Goal: Task Accomplishment & Management: Use online tool/utility

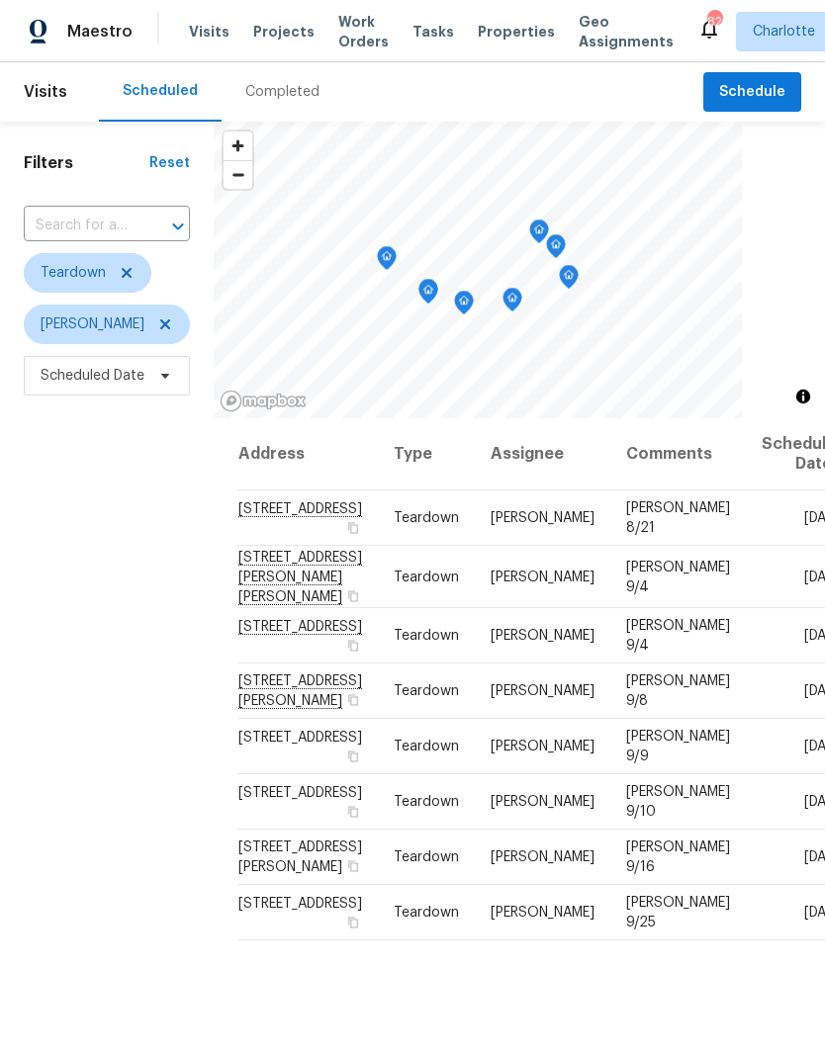
scroll to position [-11, 0]
click at [286, 30] on span "Projects" at bounding box center [283, 32] width 61 height 20
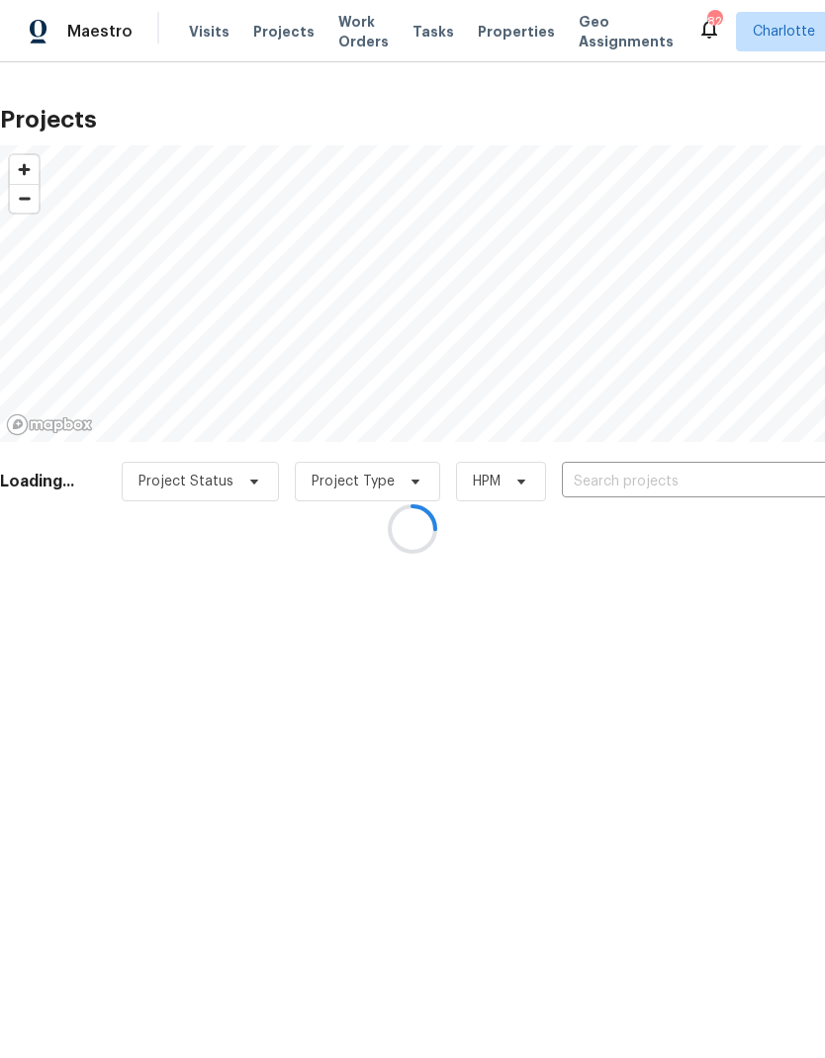
click at [701, 482] on input "text" at bounding box center [675, 482] width 227 height 31
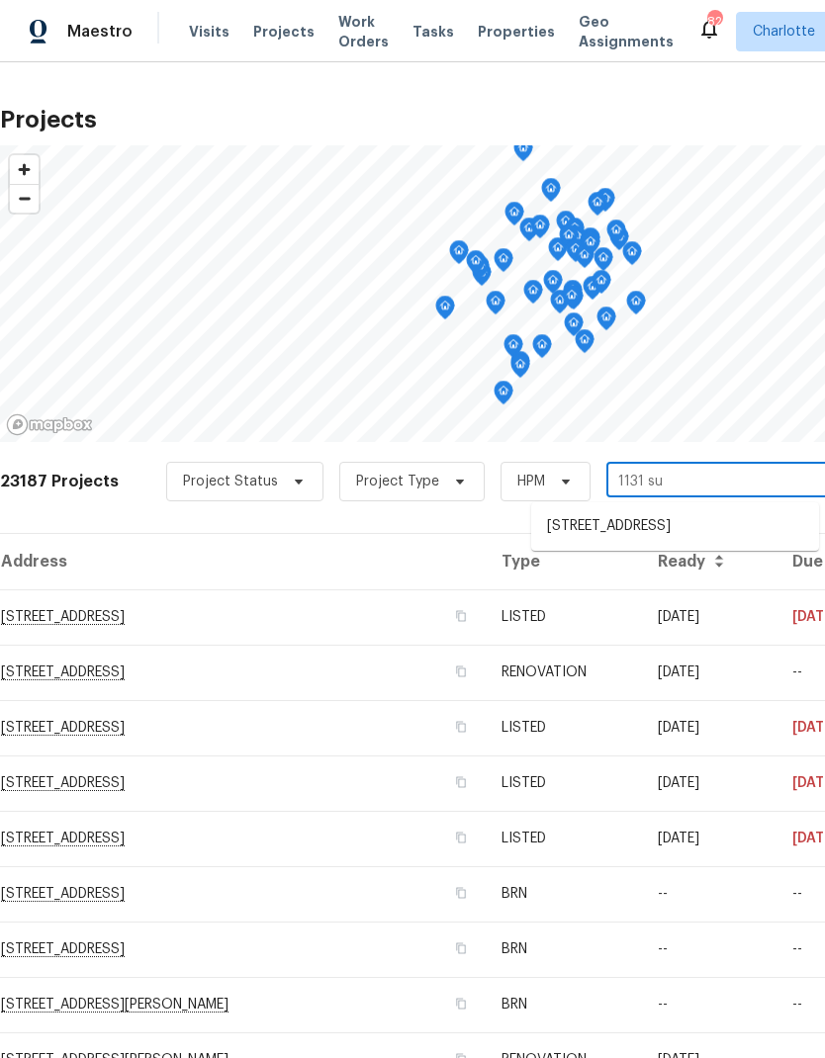
type input "1131 sum"
click at [731, 517] on li "[STREET_ADDRESS]" at bounding box center [675, 526] width 288 height 33
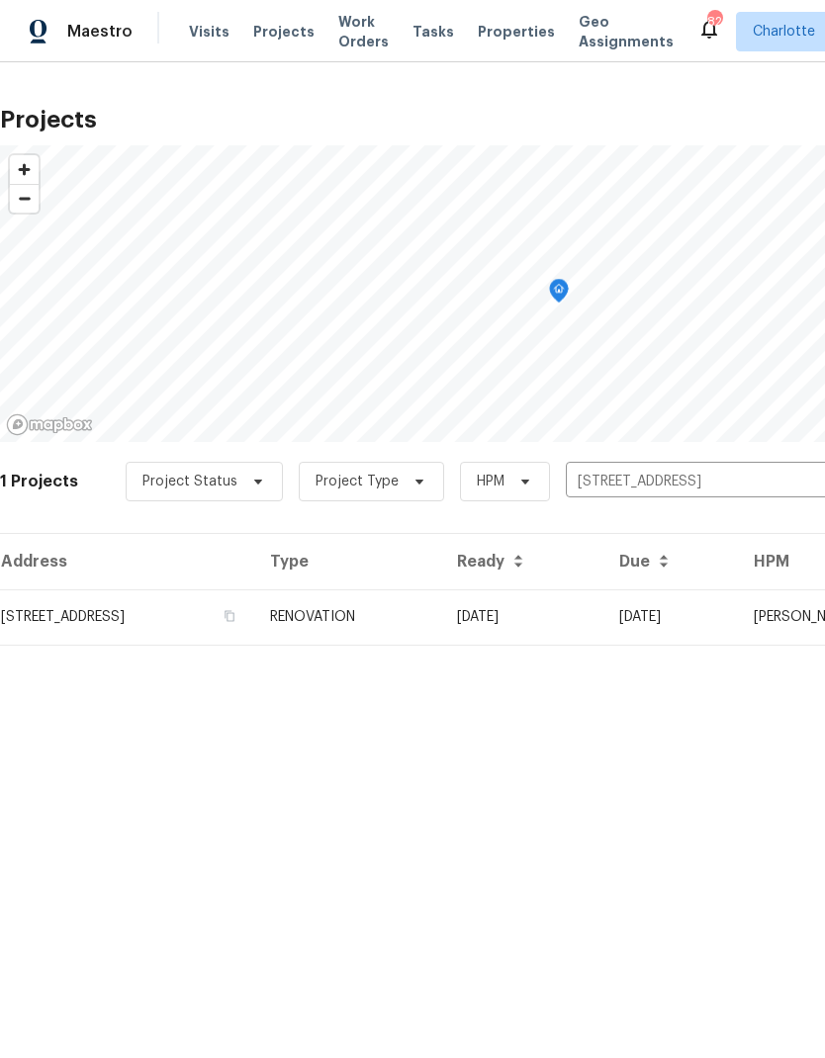
click at [705, 622] on td "08/28/25" at bounding box center [670, 617] width 135 height 55
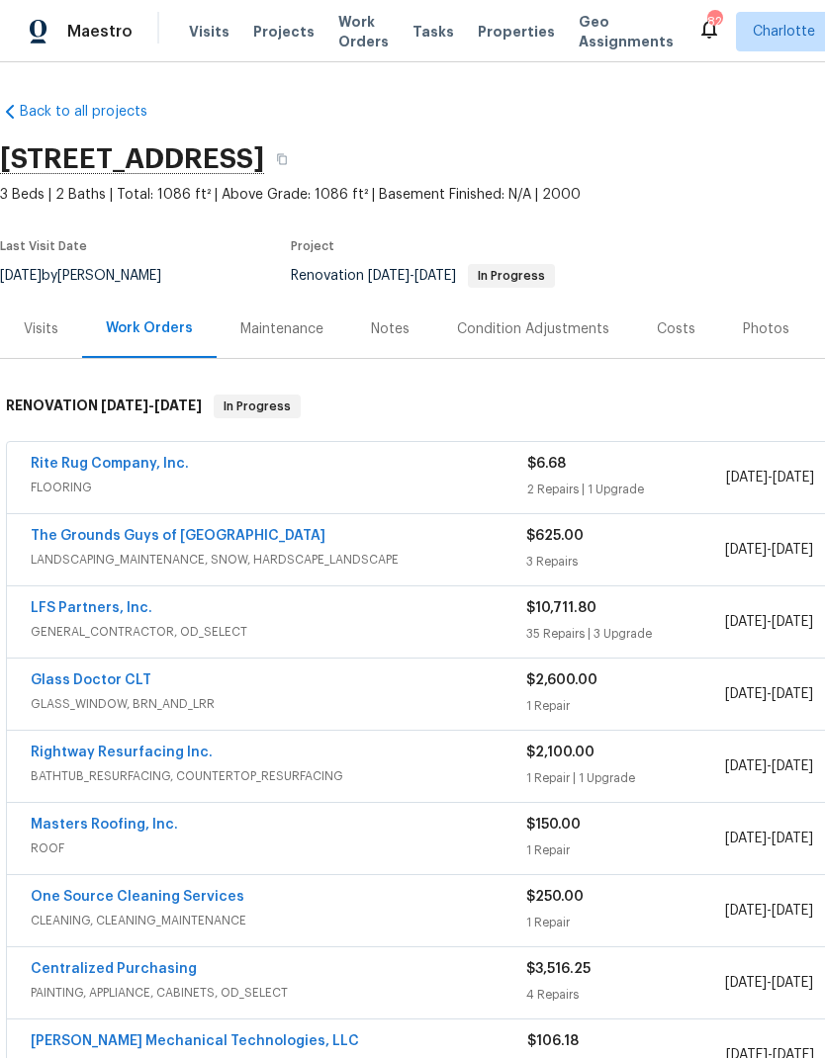
click at [65, 820] on link "Masters Roofing, Inc." at bounding box center [104, 825] width 147 height 14
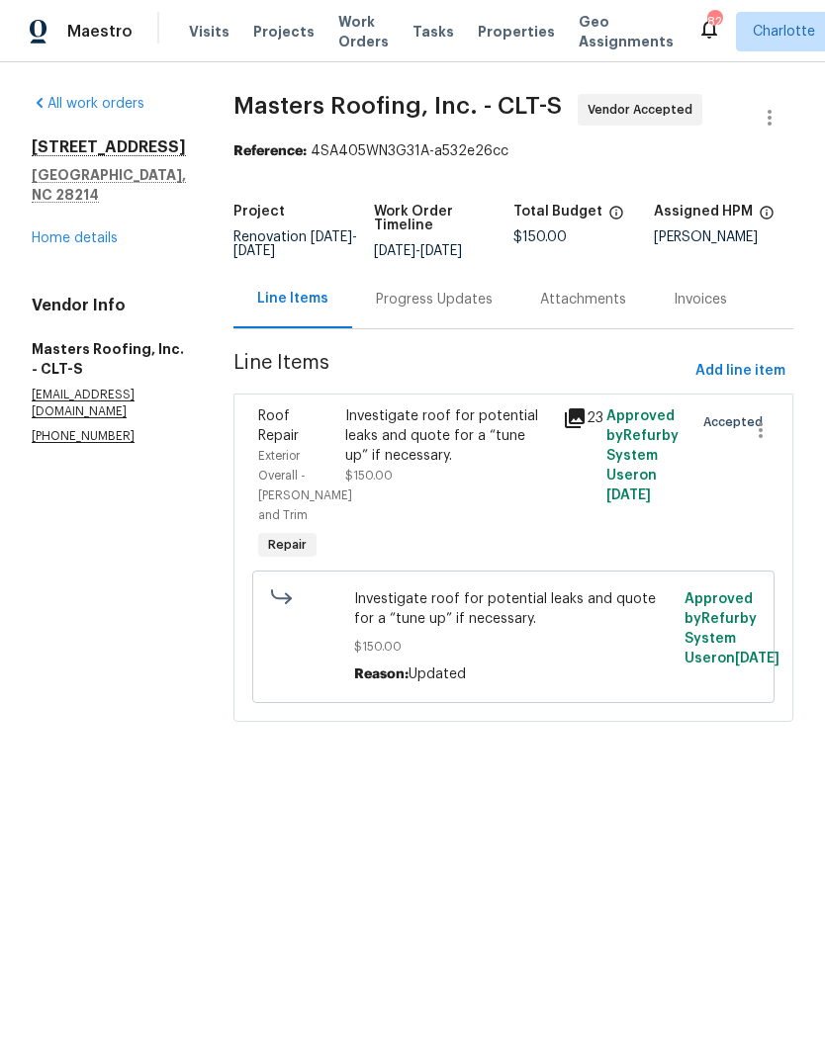
click at [585, 422] on icon at bounding box center [575, 419] width 20 height 20
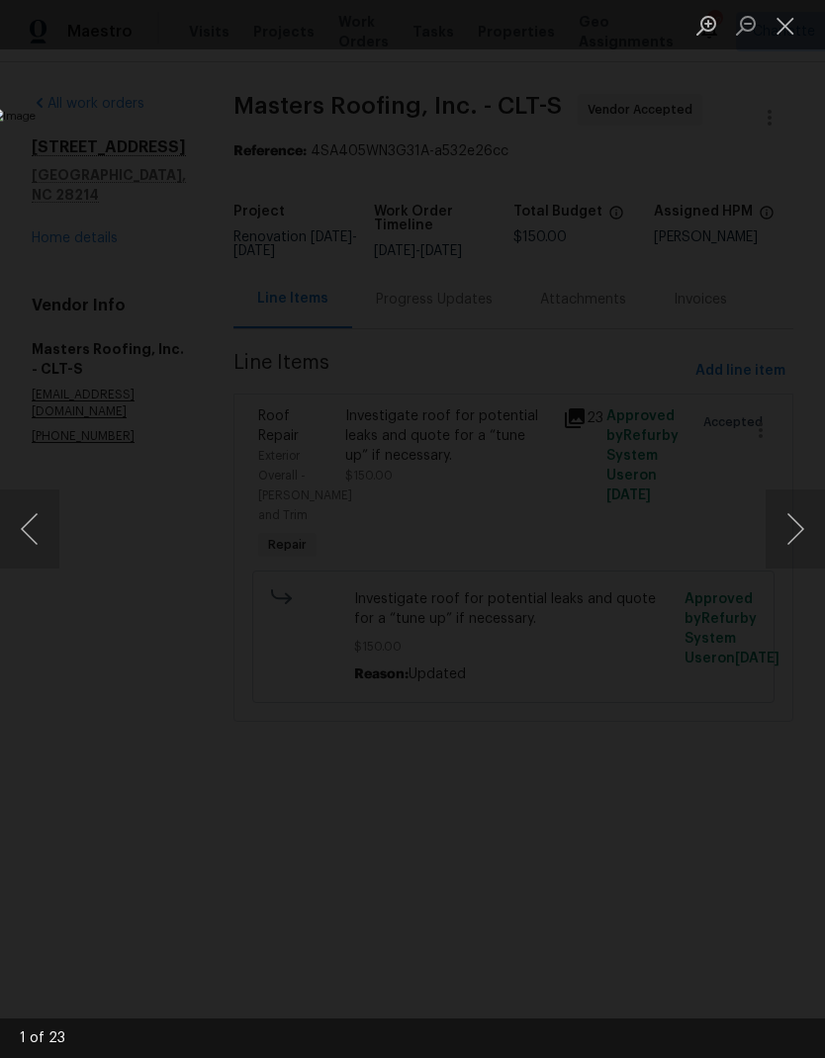
click at [795, 540] on button "Next image" at bounding box center [795, 529] width 59 height 79
click at [802, 531] on button "Next image" at bounding box center [795, 529] width 59 height 79
click at [801, 534] on button "Next image" at bounding box center [795, 529] width 59 height 79
click at [802, 534] on button "Next image" at bounding box center [795, 529] width 59 height 79
click at [795, 538] on button "Next image" at bounding box center [795, 529] width 59 height 79
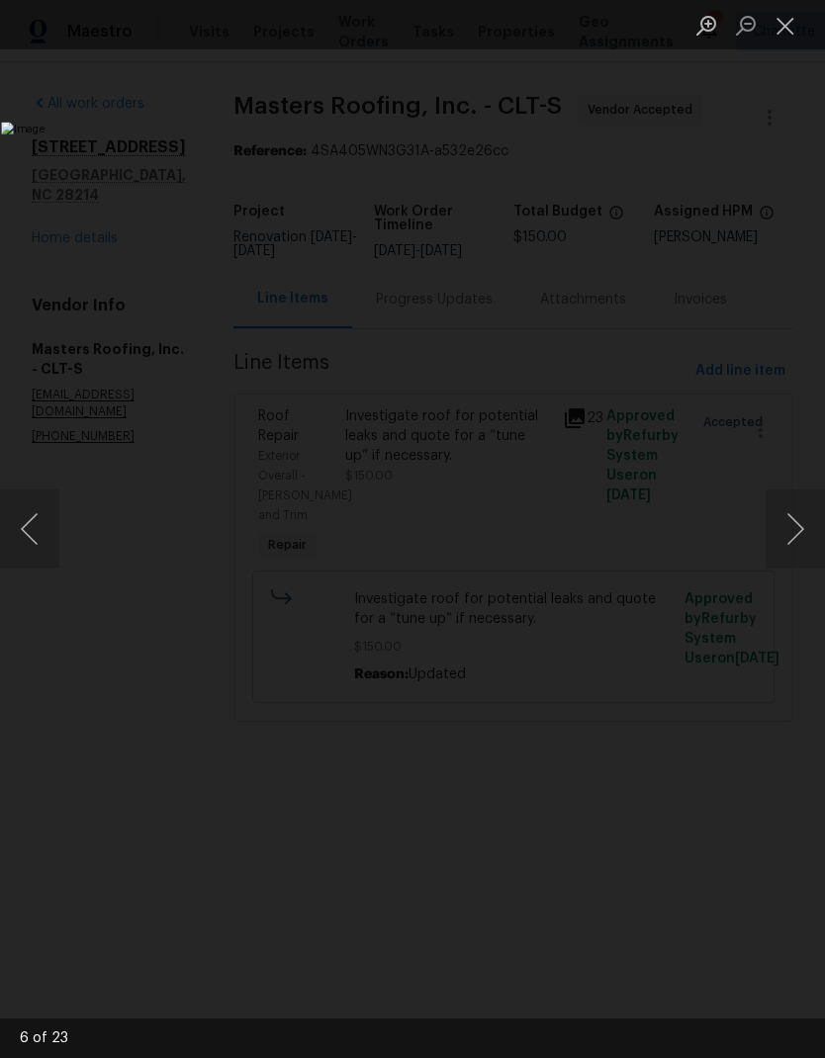
click at [789, 30] on button "Close lightbox" at bounding box center [786, 25] width 40 height 35
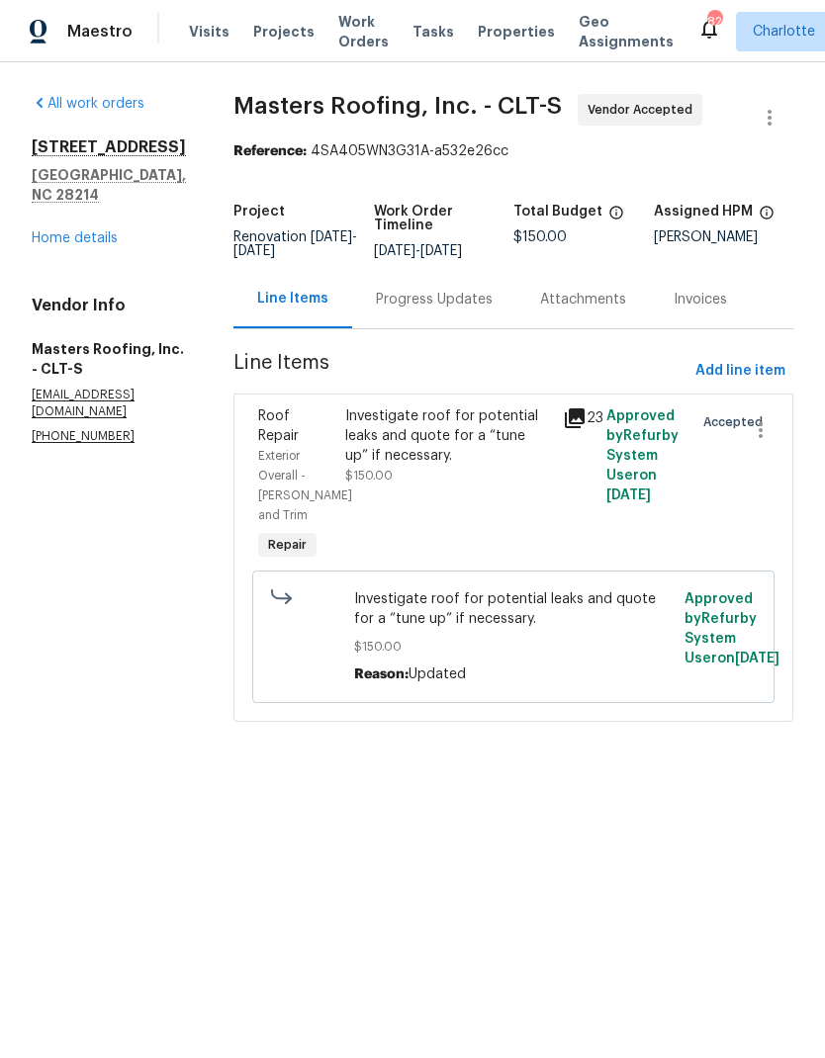
click at [474, 310] on div "Progress Updates" at bounding box center [434, 300] width 117 height 20
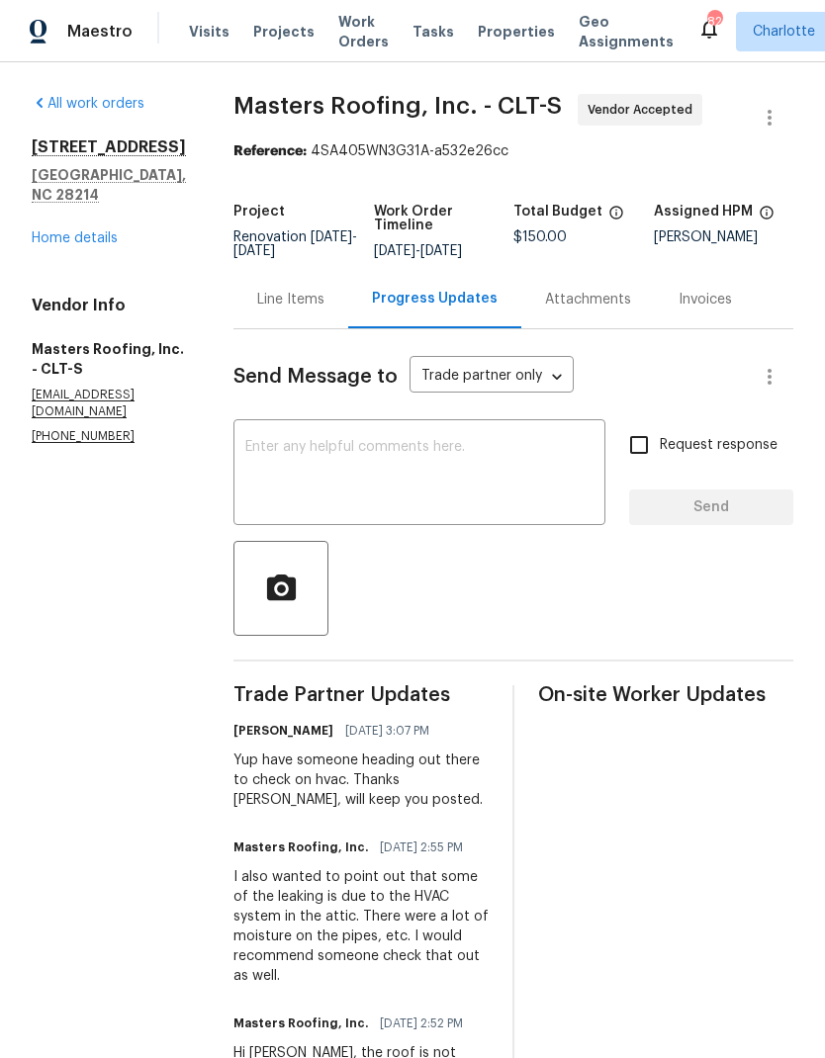
click at [559, 472] on textarea at bounding box center [419, 474] width 348 height 69
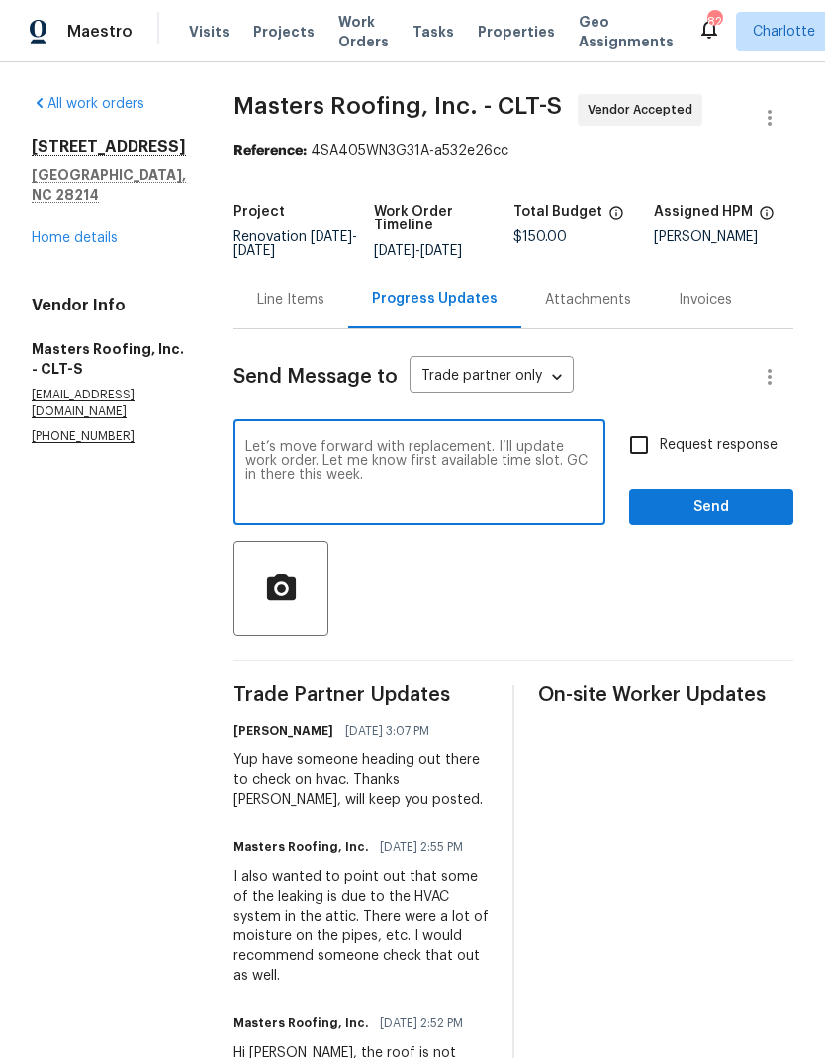
type textarea "Let’s move forward with replacement. I’ll update work order. Let me know first …"
click at [643, 465] on input "Request response" at bounding box center [639, 445] width 42 height 42
checkbox input "true"
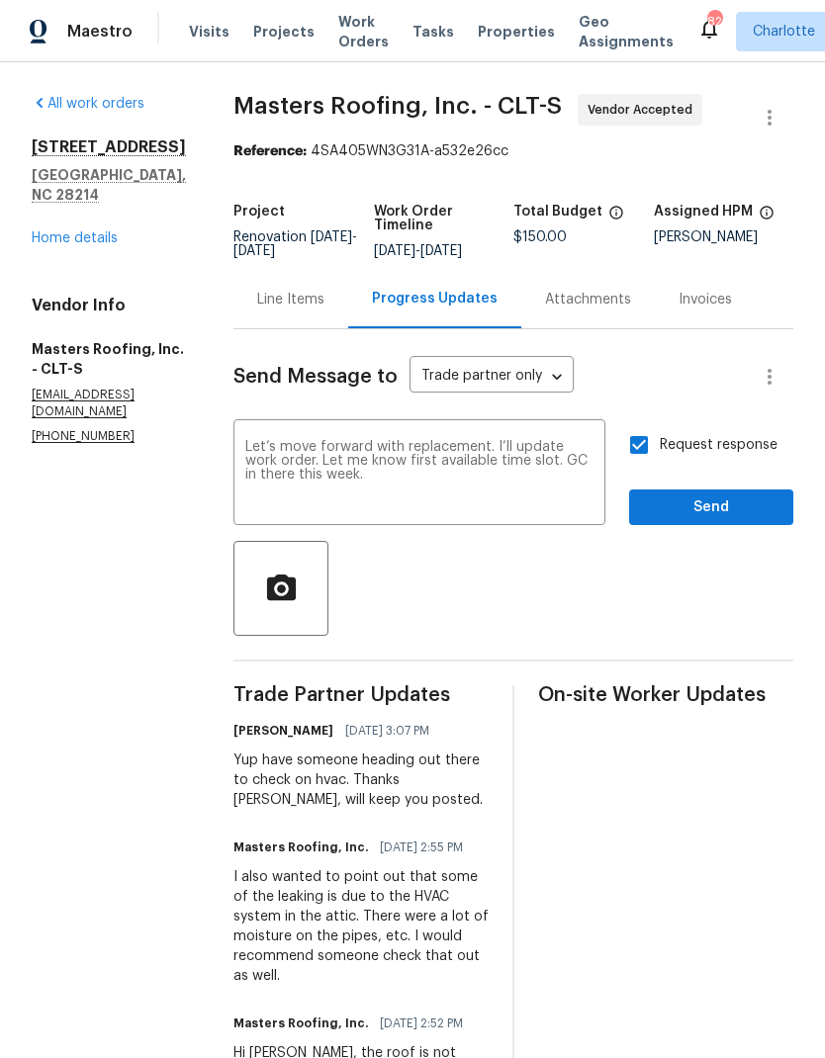
click at [589, 501] on textarea "Let’s move forward with replacement. I’ll update work order. Let me know first …" at bounding box center [419, 474] width 348 height 69
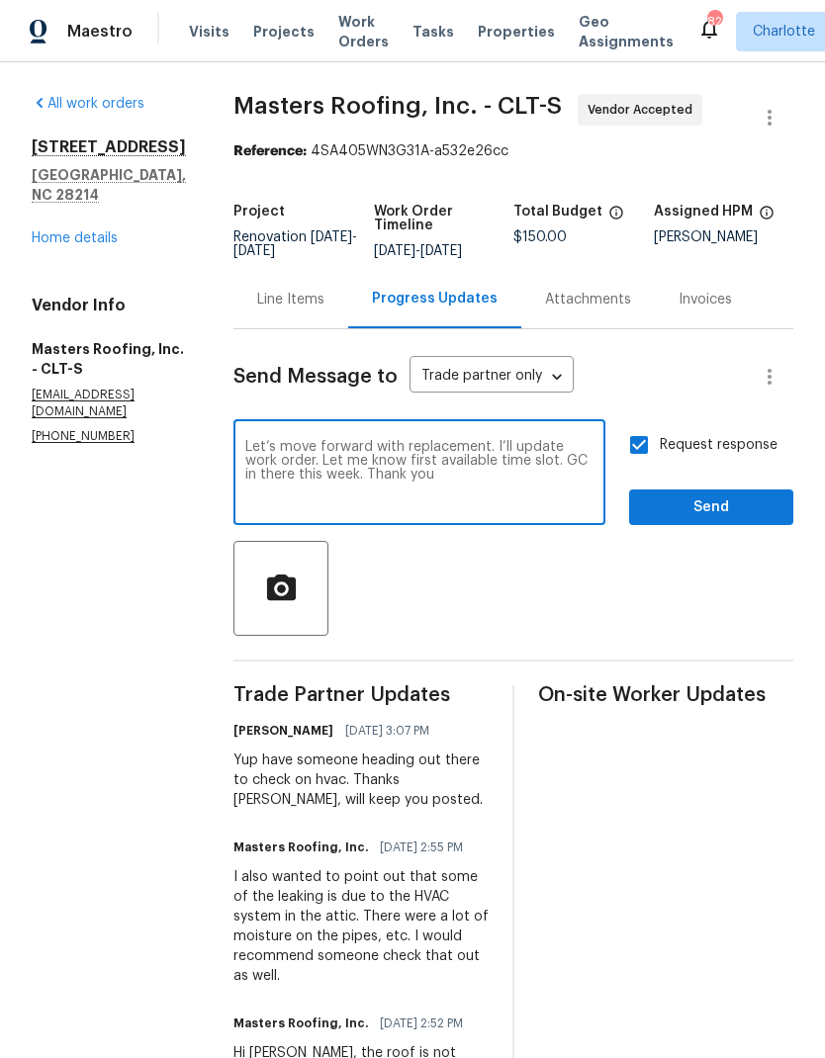
type textarea "Let’s move forward with replacement. I’ll update work order. Let me know first …"
click at [713, 520] on span "Send" at bounding box center [711, 508] width 133 height 25
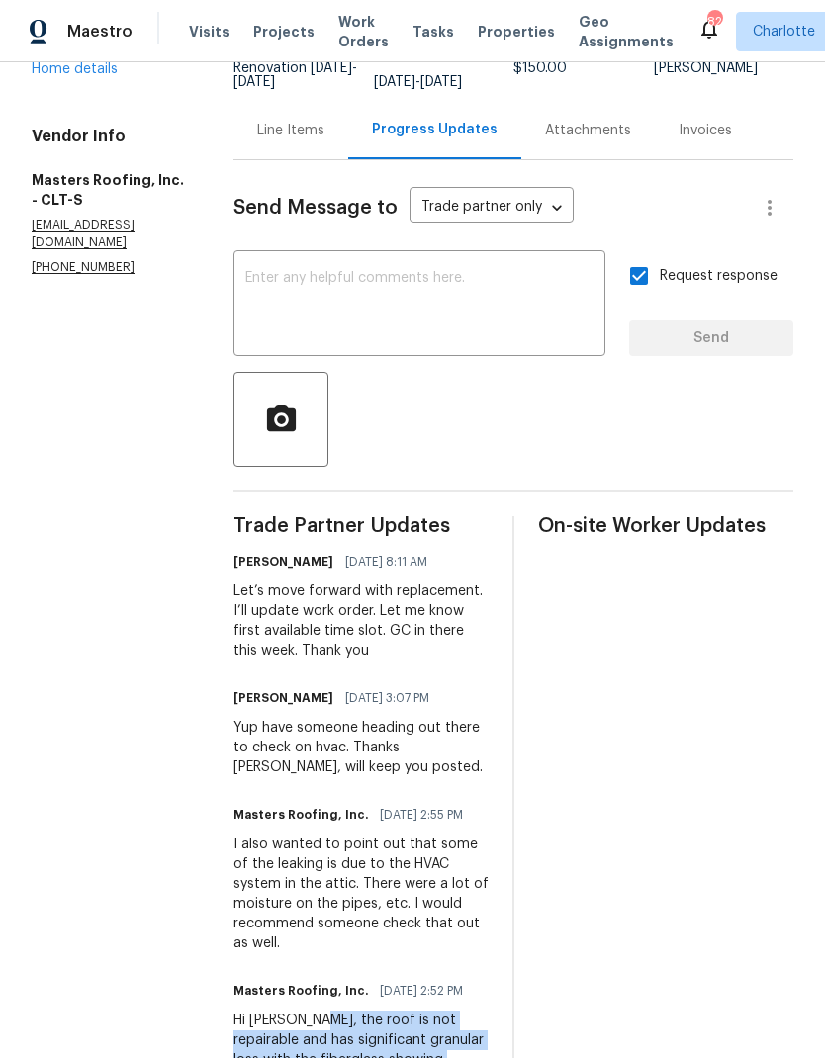
scroll to position [140, 0]
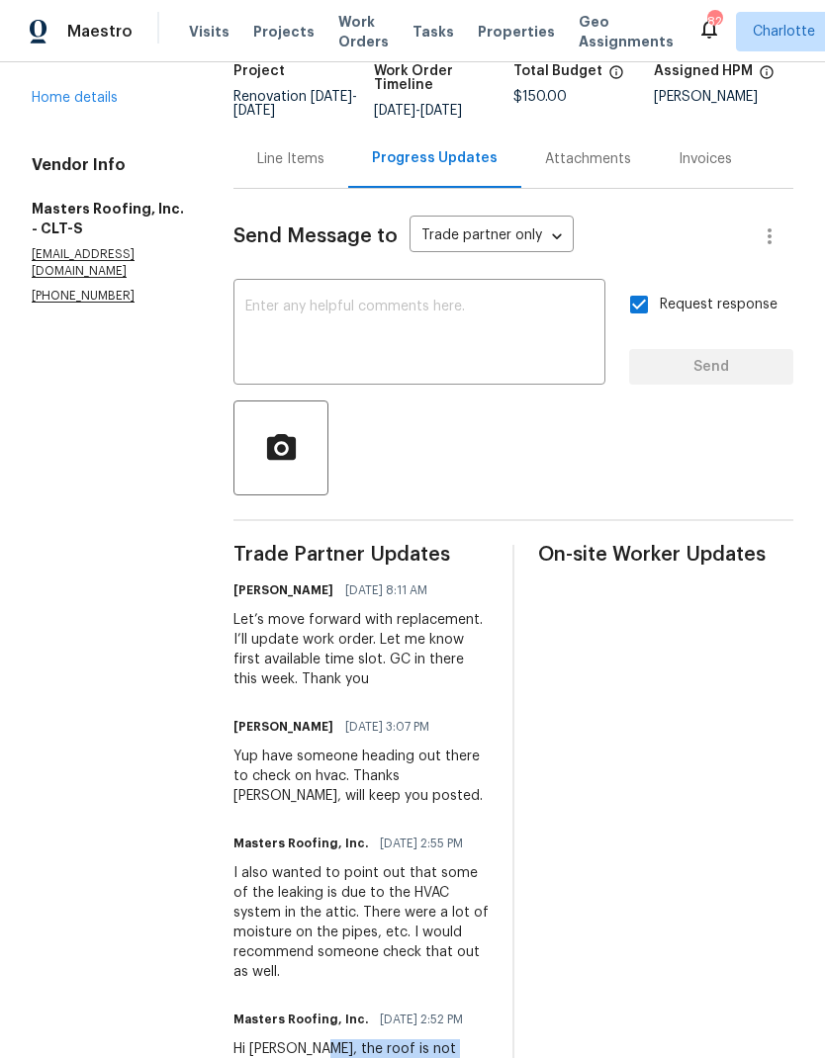
click at [298, 184] on div "Line Items" at bounding box center [290, 159] width 115 height 58
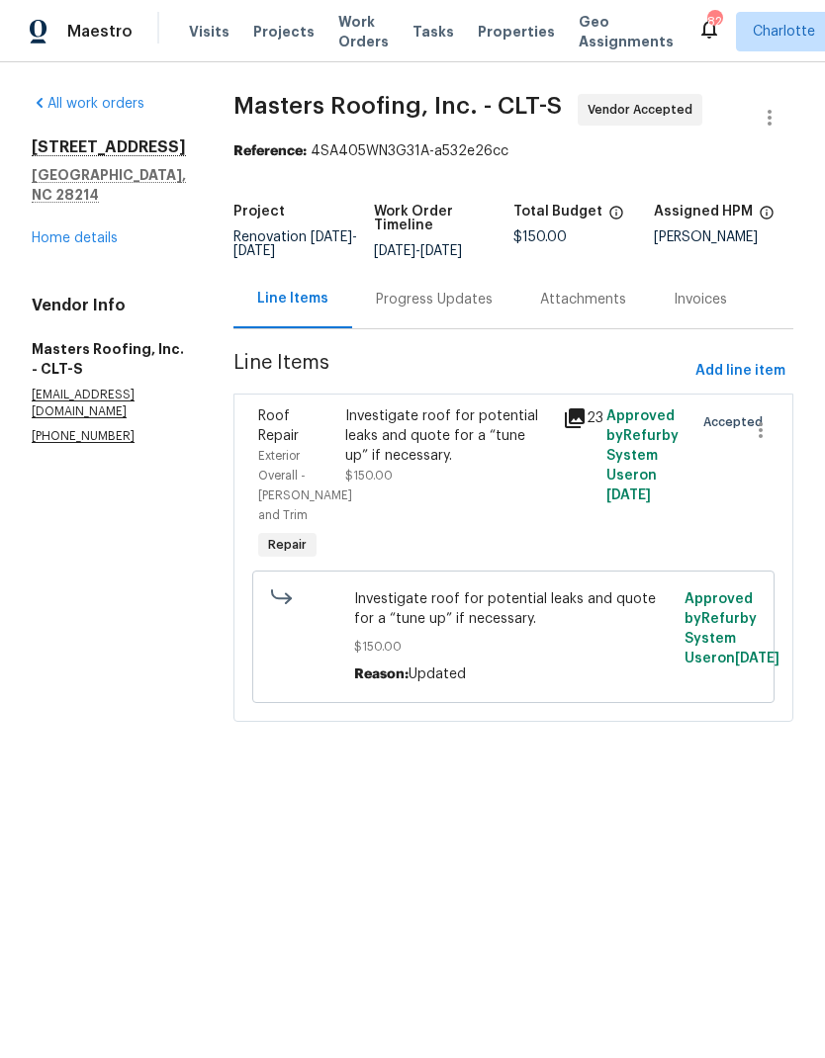
click at [375, 466] on div "Investigate roof for potential leaks and quote for a “tune up” if necessary." at bounding box center [448, 436] width 206 height 59
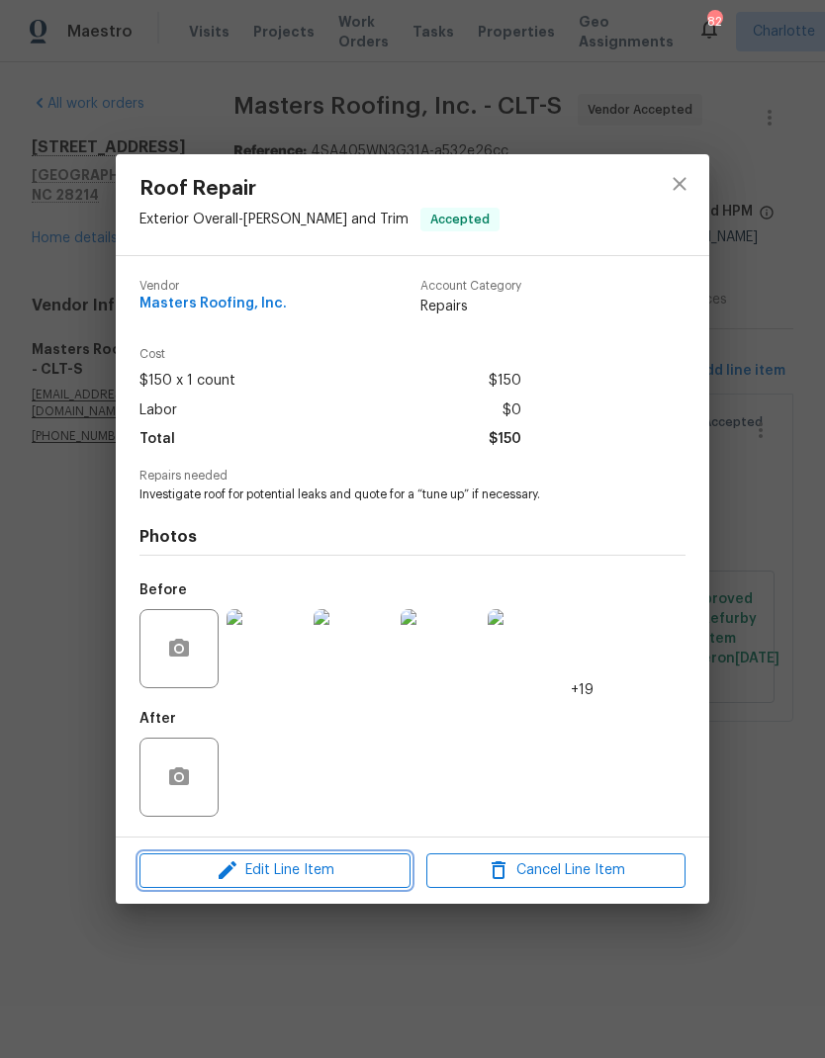
click at [339, 883] on span "Edit Line Item" at bounding box center [274, 871] width 259 height 25
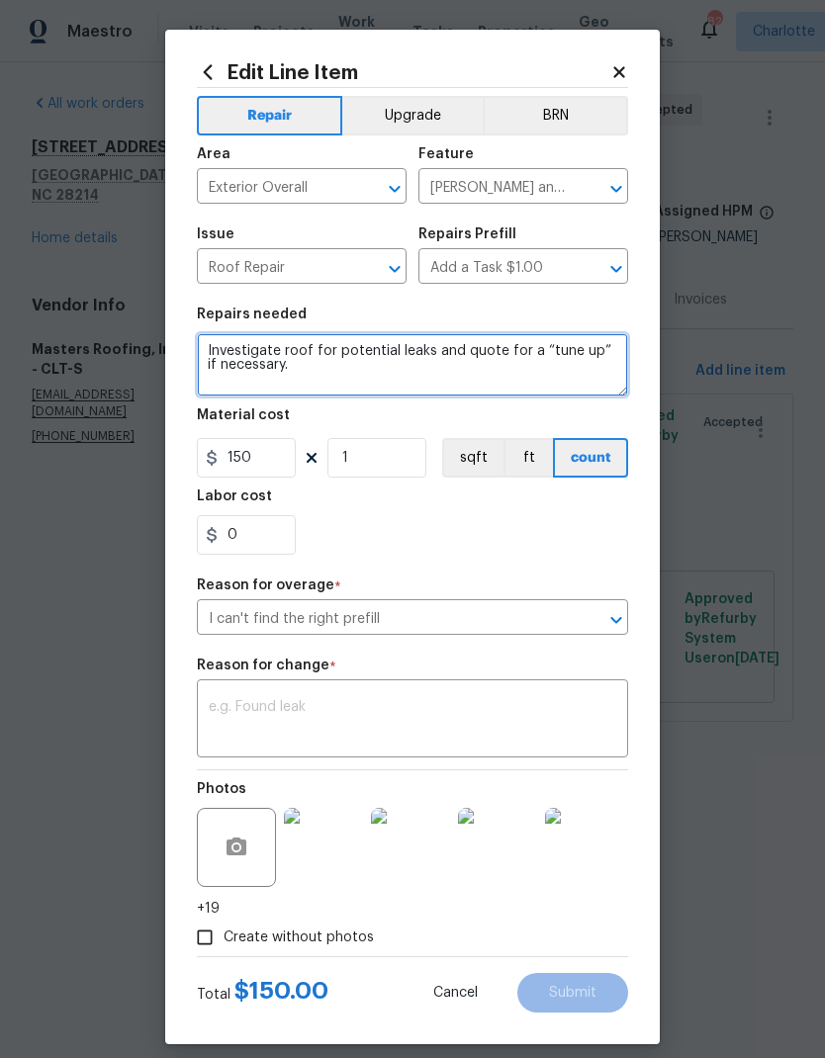
click at [226, 352] on textarea "Investigate roof for potential leaks and quote for a “tune up” if necessary." at bounding box center [412, 364] width 431 height 63
click at [218, 347] on textarea "Investigate roof for potential leaks and quote for a “tune up” if necessary." at bounding box center [412, 364] width 431 height 63
click at [227, 350] on textarea "Investigate roof for potential leaks and quote for a “tune up” if necessary." at bounding box center [412, 364] width 431 height 63
paste textarea "roof is not repairable and has significant granular loss with the fiberglass sh…"
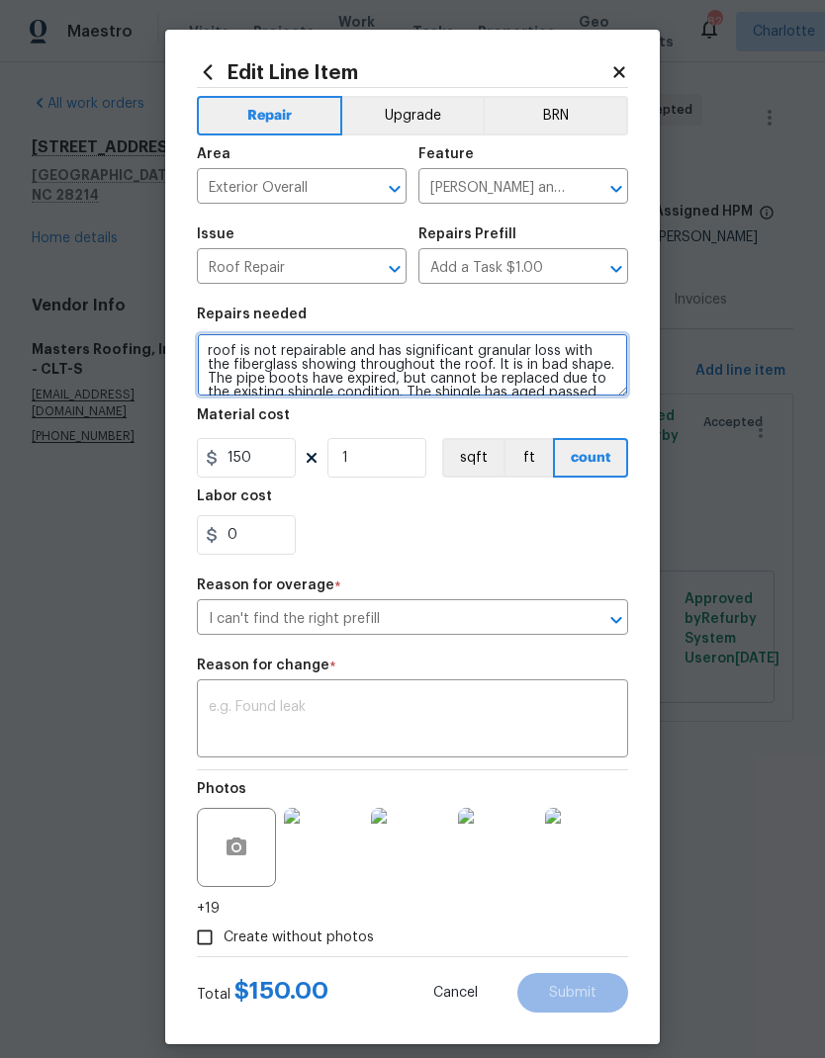
scroll to position [28, 0]
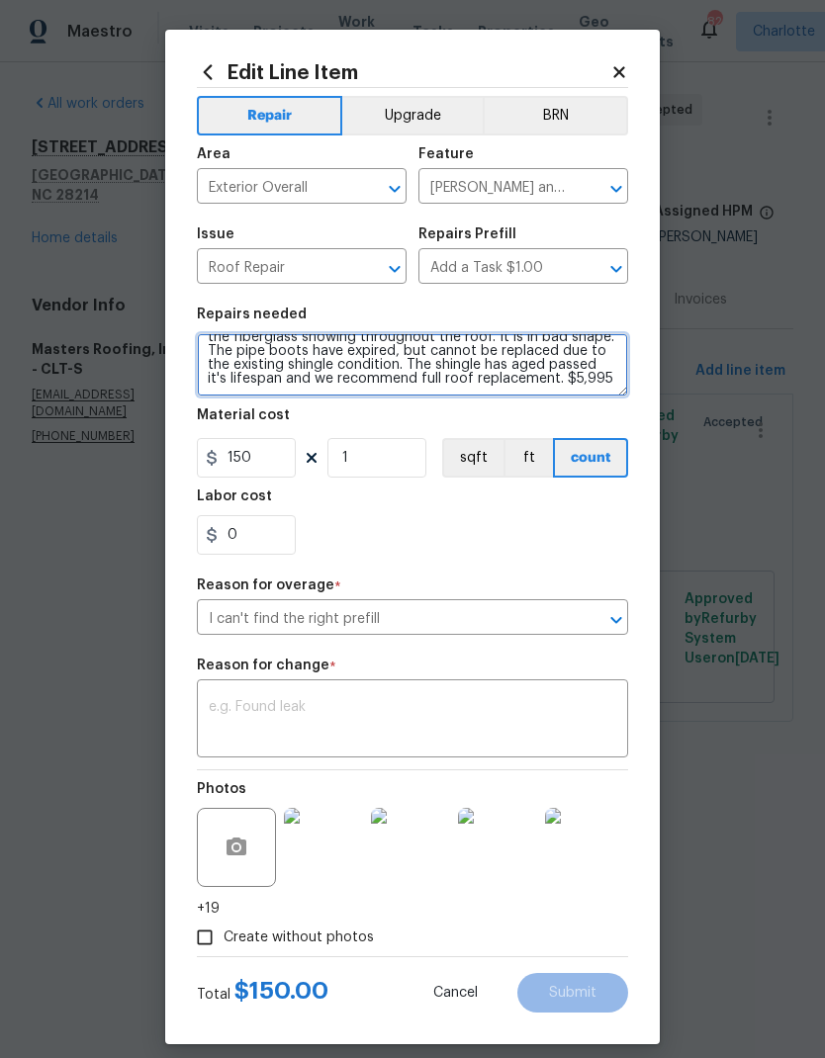
type textarea "roof is not repairable and has significant granular loss with the fiberglass sh…"
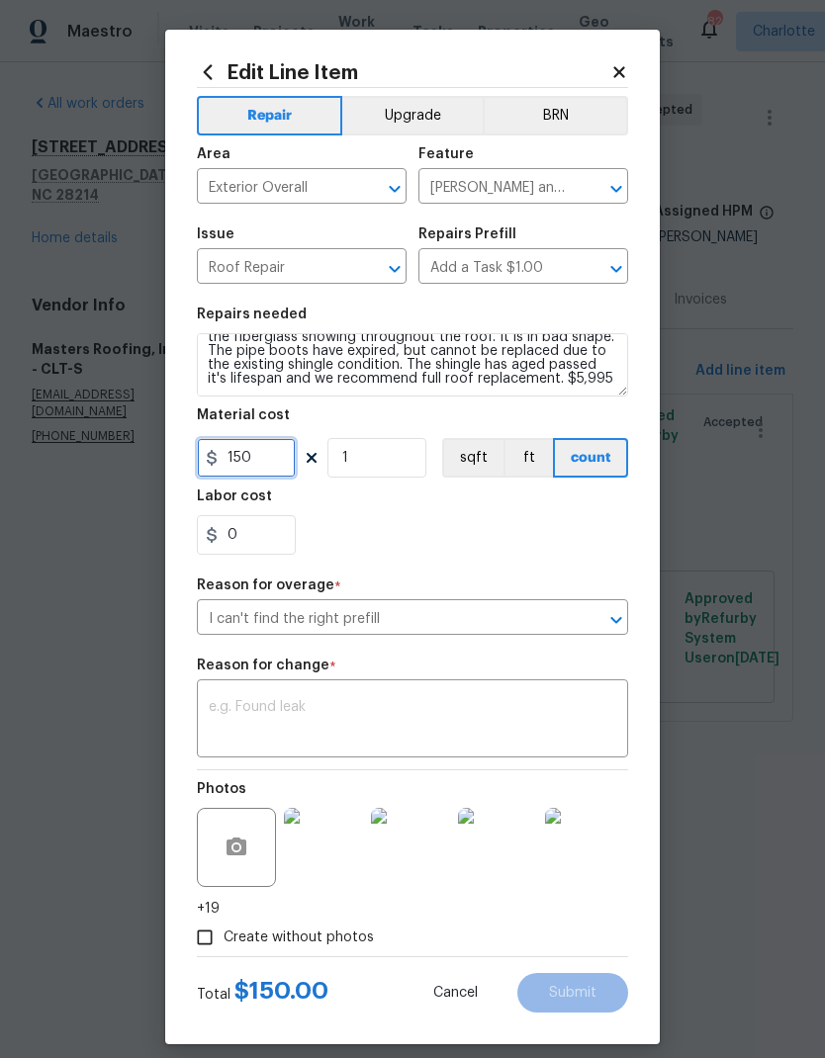
click at [282, 463] on input "150" at bounding box center [246, 458] width 99 height 40
type input "5995"
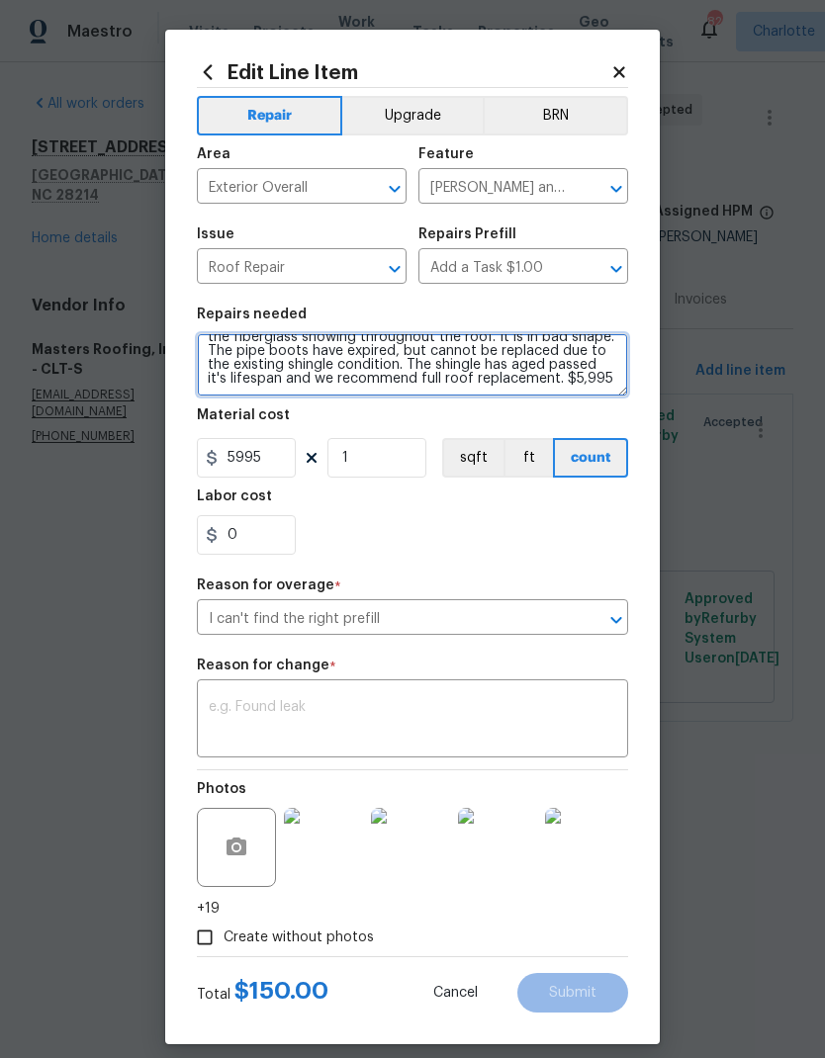
click at [534, 379] on textarea "roof is not repairable and has significant granular loss with the fiberglass sh…" at bounding box center [412, 364] width 431 height 63
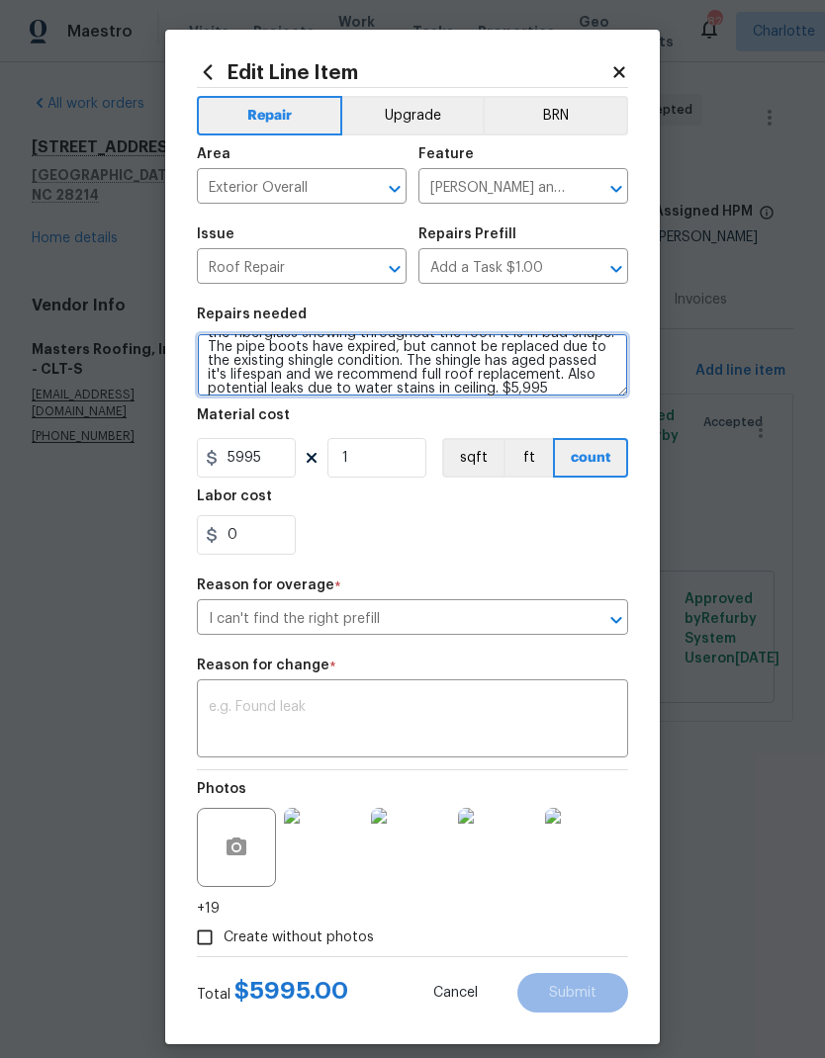
type textarea "roof is not repairable and has significant granular loss with the fiberglass sh…"
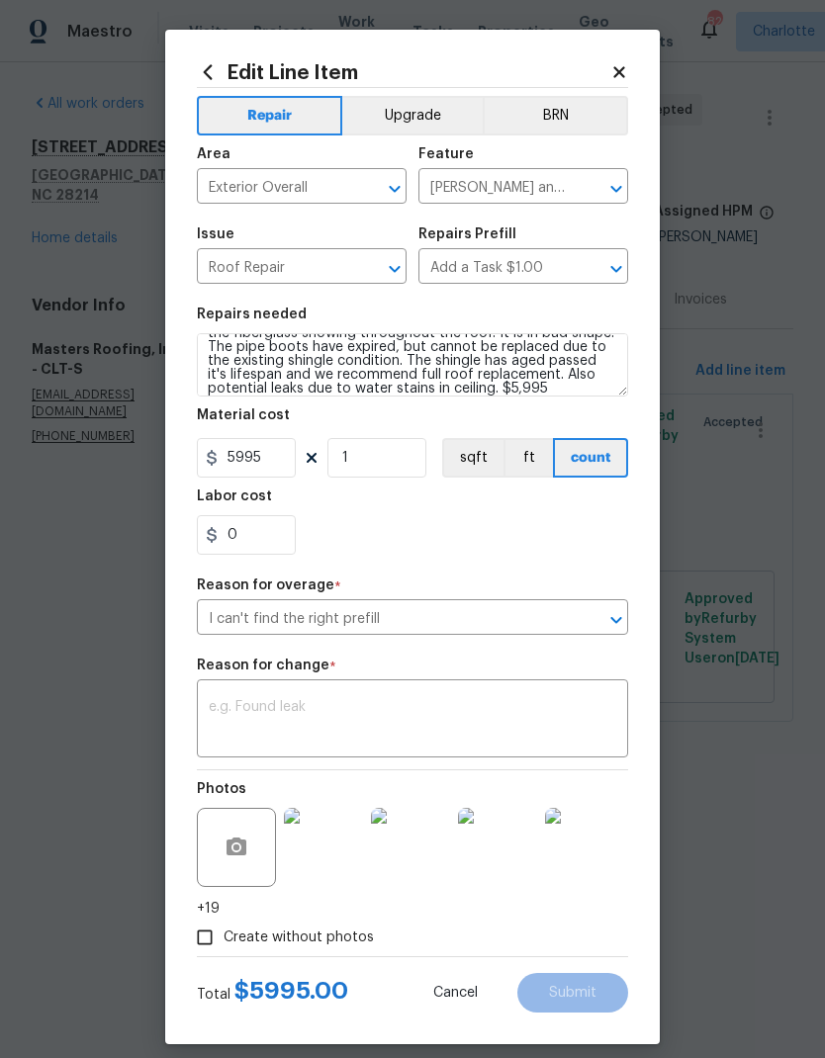
click at [578, 532] on div "0" at bounding box center [412, 535] width 431 height 40
click at [585, 710] on textarea at bounding box center [413, 721] width 408 height 42
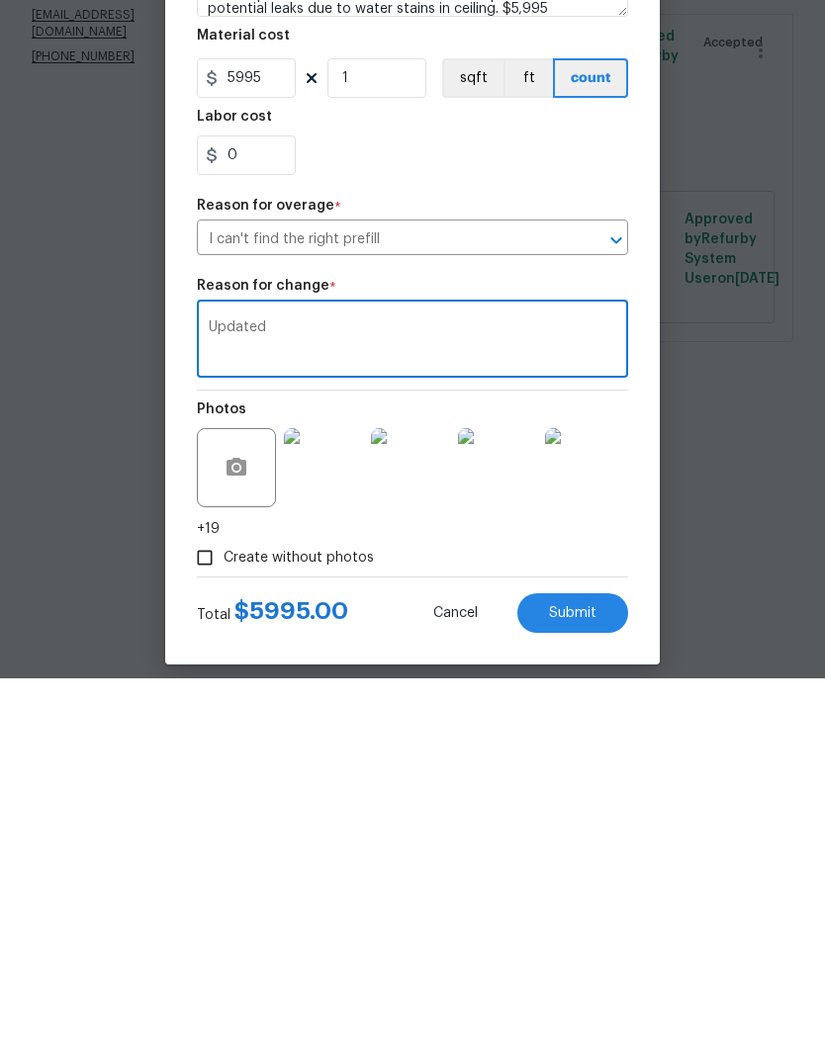
type textarea "Updated"
click at [540, 296] on section "Repairs needed roof is not repairable and has significant granular loss with th…" at bounding box center [412, 431] width 431 height 271
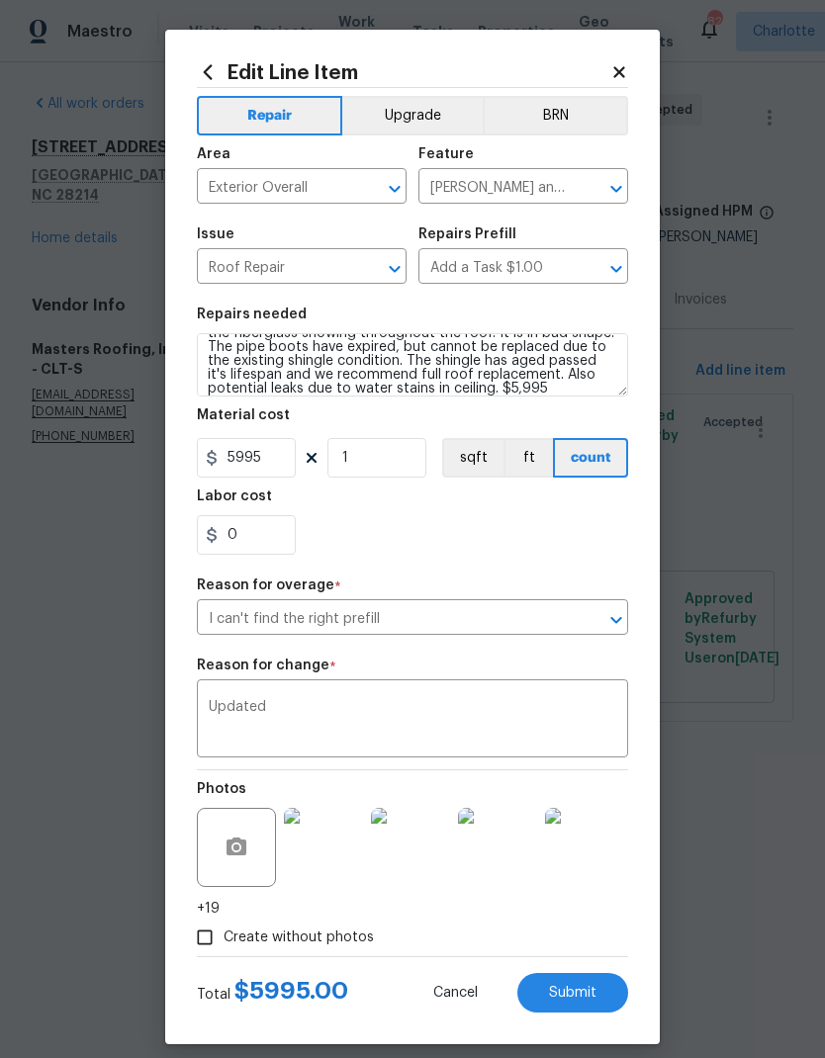
click at [594, 989] on button "Submit" at bounding box center [572, 993] width 111 height 40
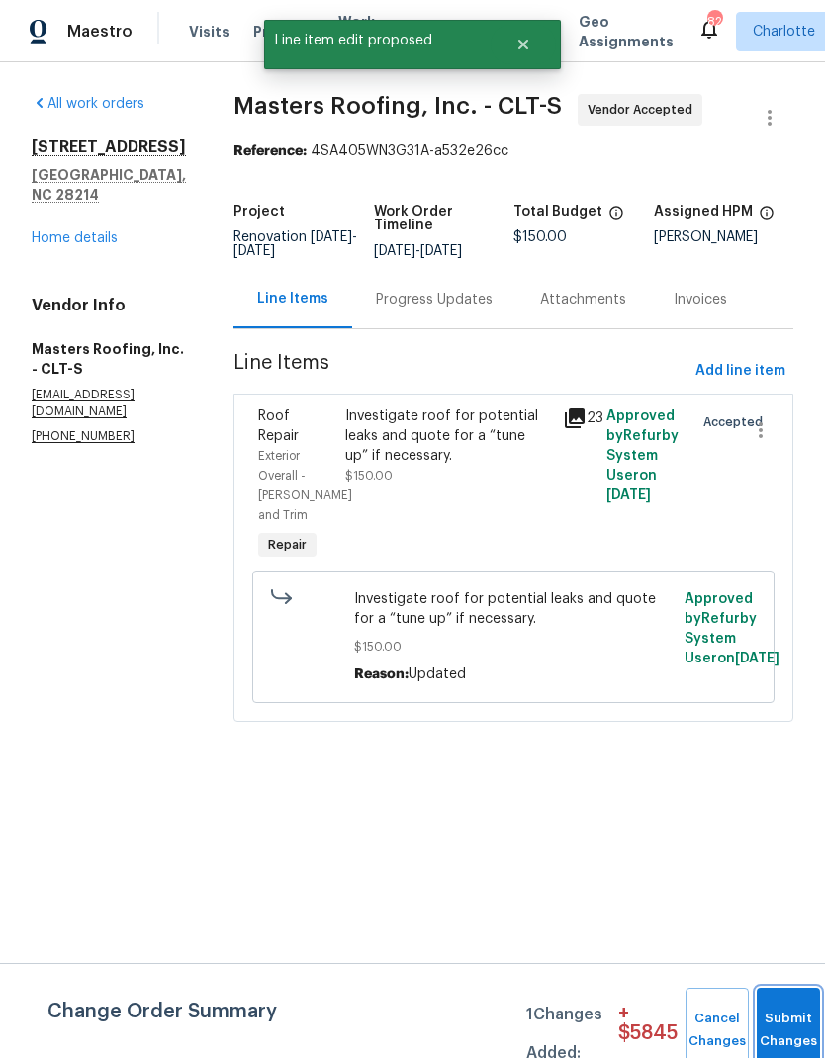
click at [780, 1012] on button "Submit Changes" at bounding box center [788, 1030] width 63 height 85
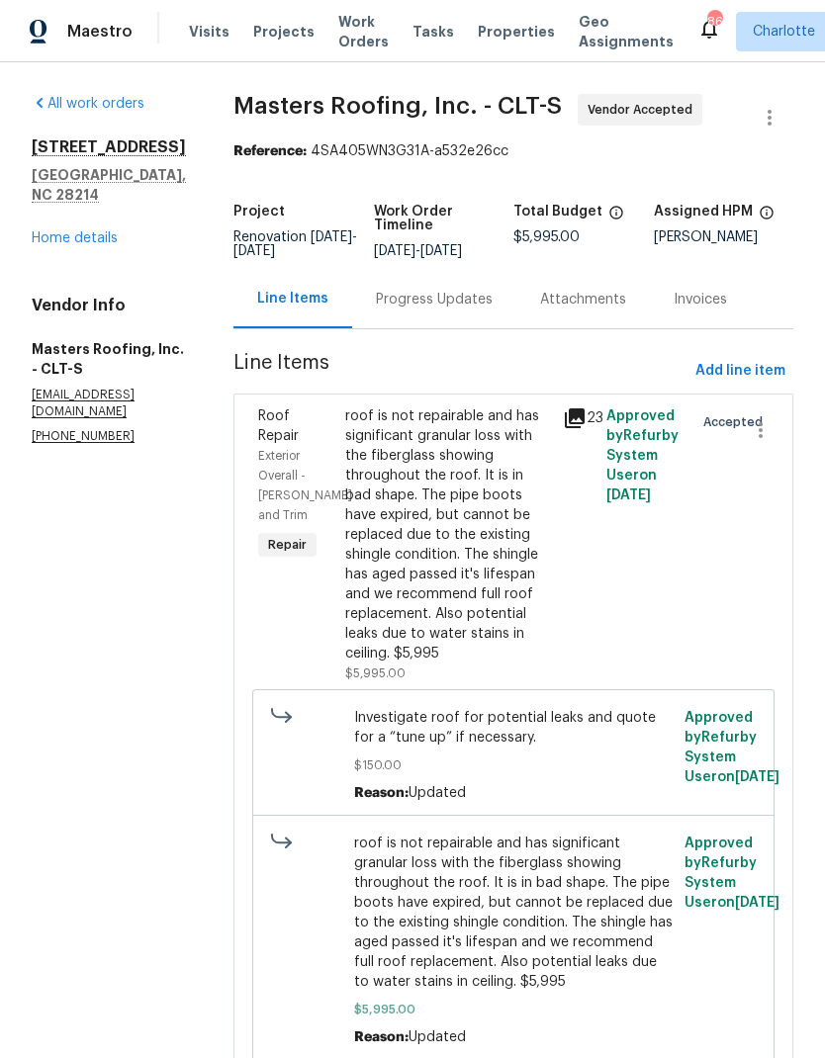
click at [38, 231] on link "Home details" at bounding box center [75, 238] width 86 height 14
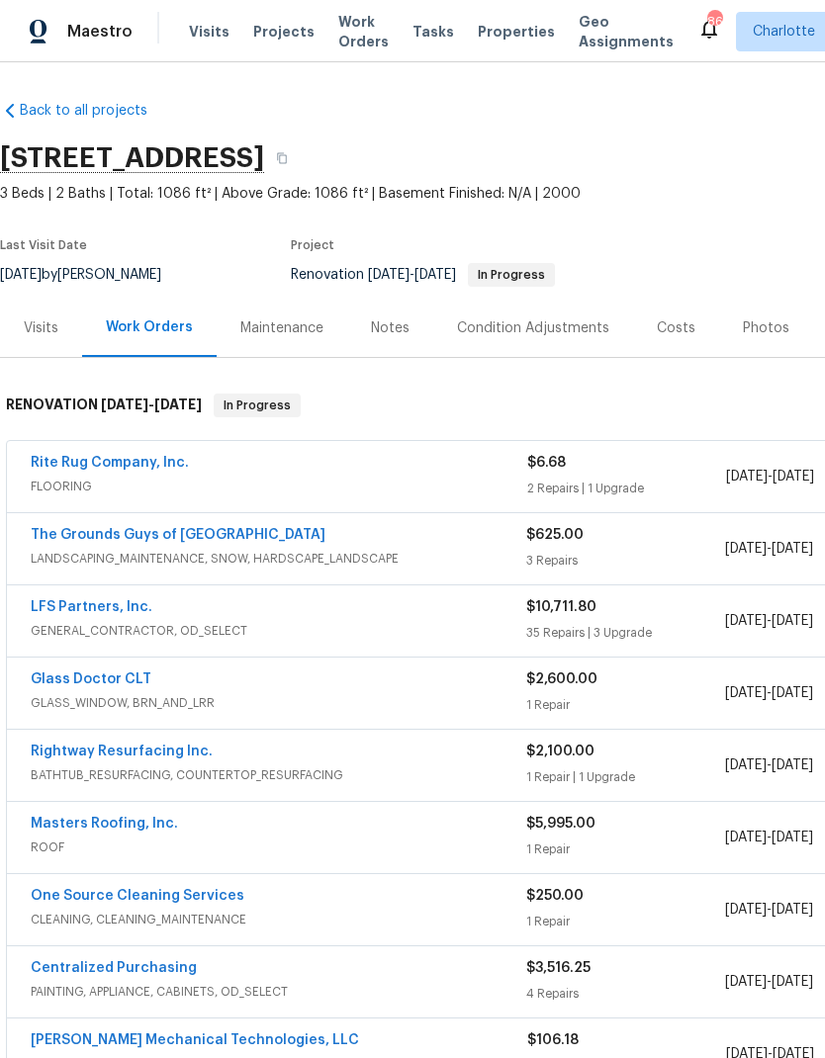
scroll to position [1, 0]
click at [49, 752] on link "Rightway Resurfacing Inc." at bounding box center [122, 752] width 182 height 14
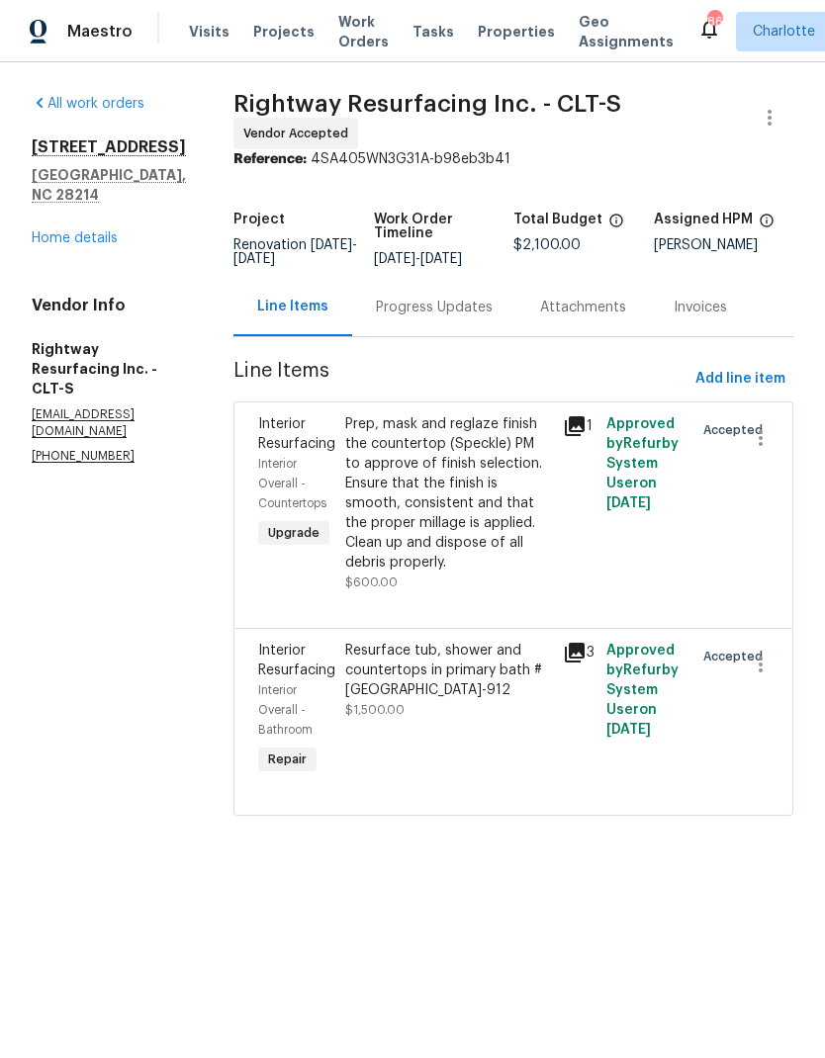
click at [418, 318] on div "Progress Updates" at bounding box center [434, 308] width 117 height 20
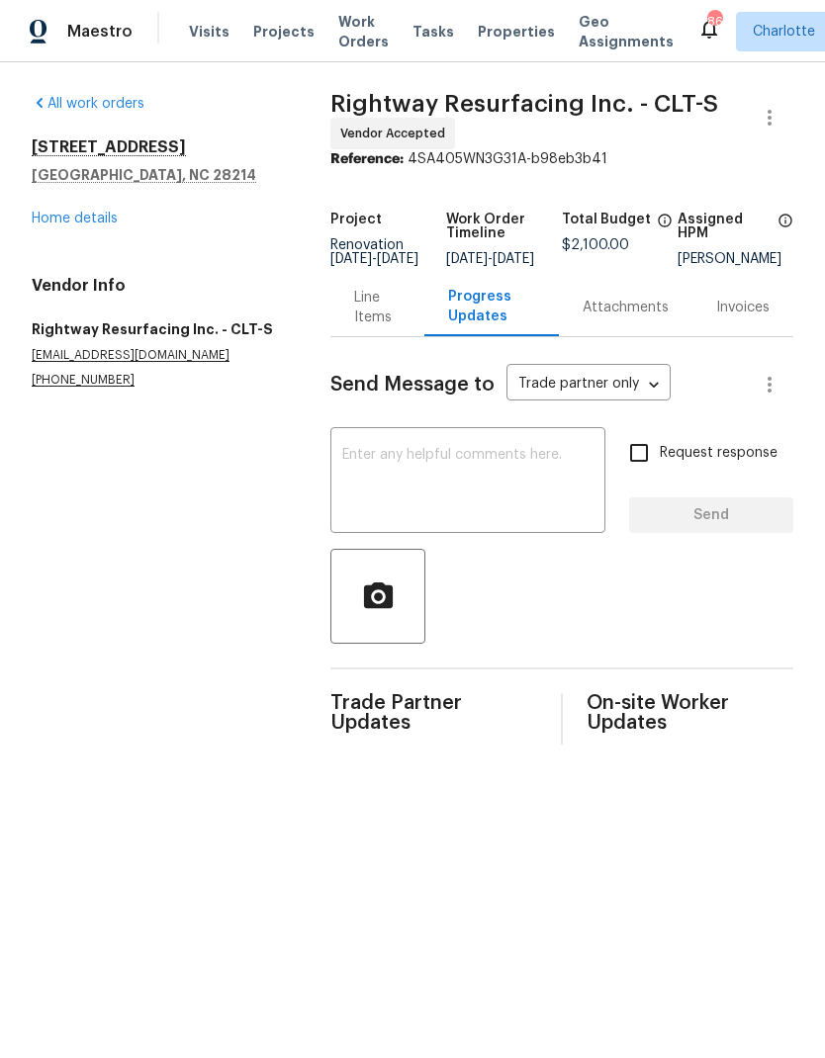
click at [350, 487] on textarea at bounding box center [467, 482] width 251 height 69
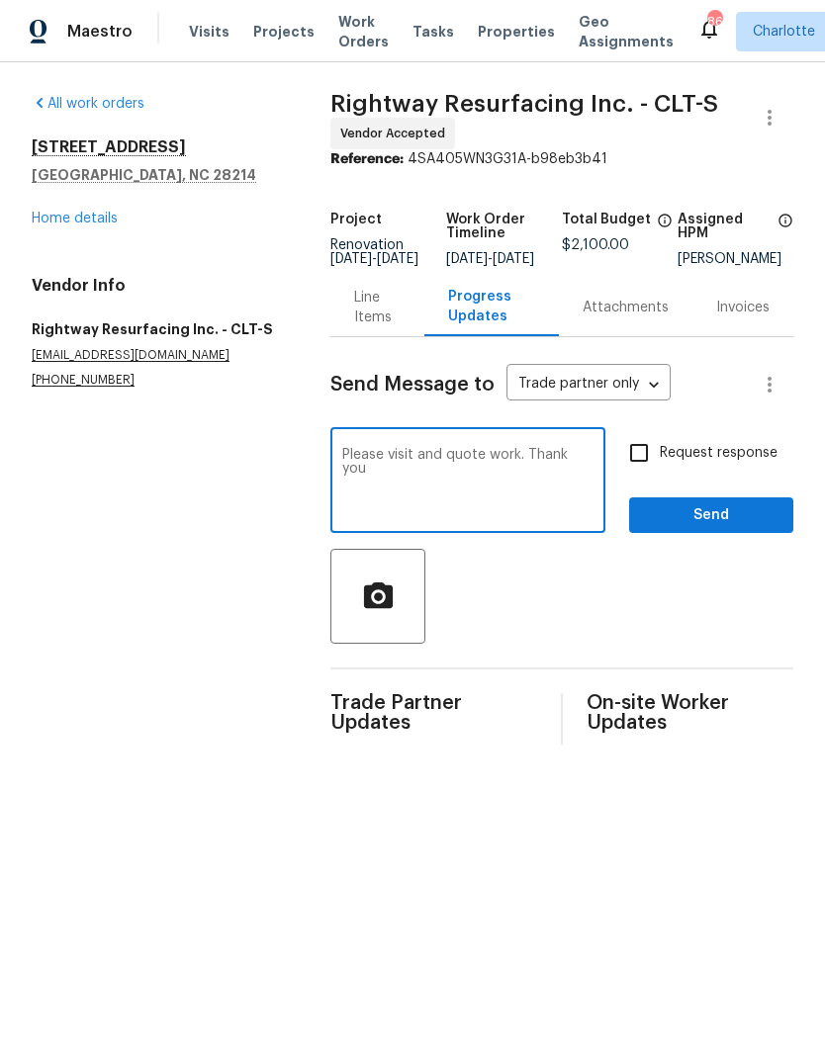
type textarea "Please visit and quote work. Thank you"
click at [647, 464] on input "Request response" at bounding box center [639, 453] width 42 height 42
checkbox input "true"
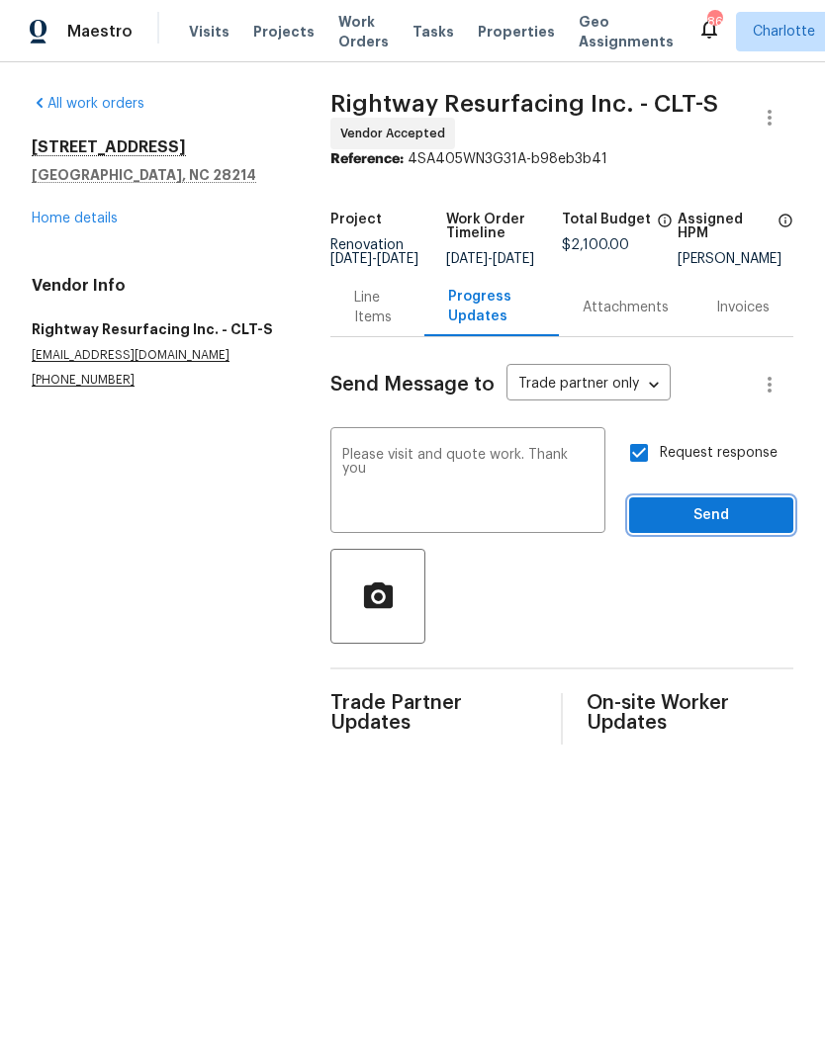
click at [731, 528] on span "Send" at bounding box center [711, 515] width 133 height 25
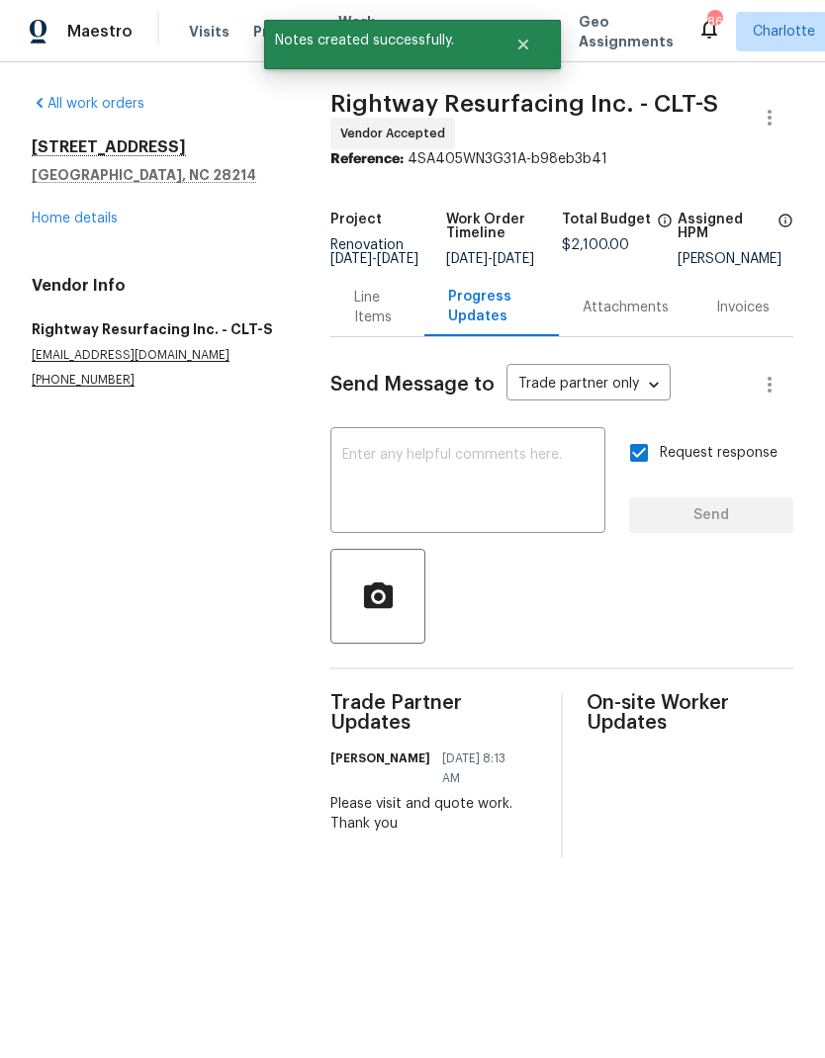
click at [36, 213] on link "Home details" at bounding box center [75, 219] width 86 height 14
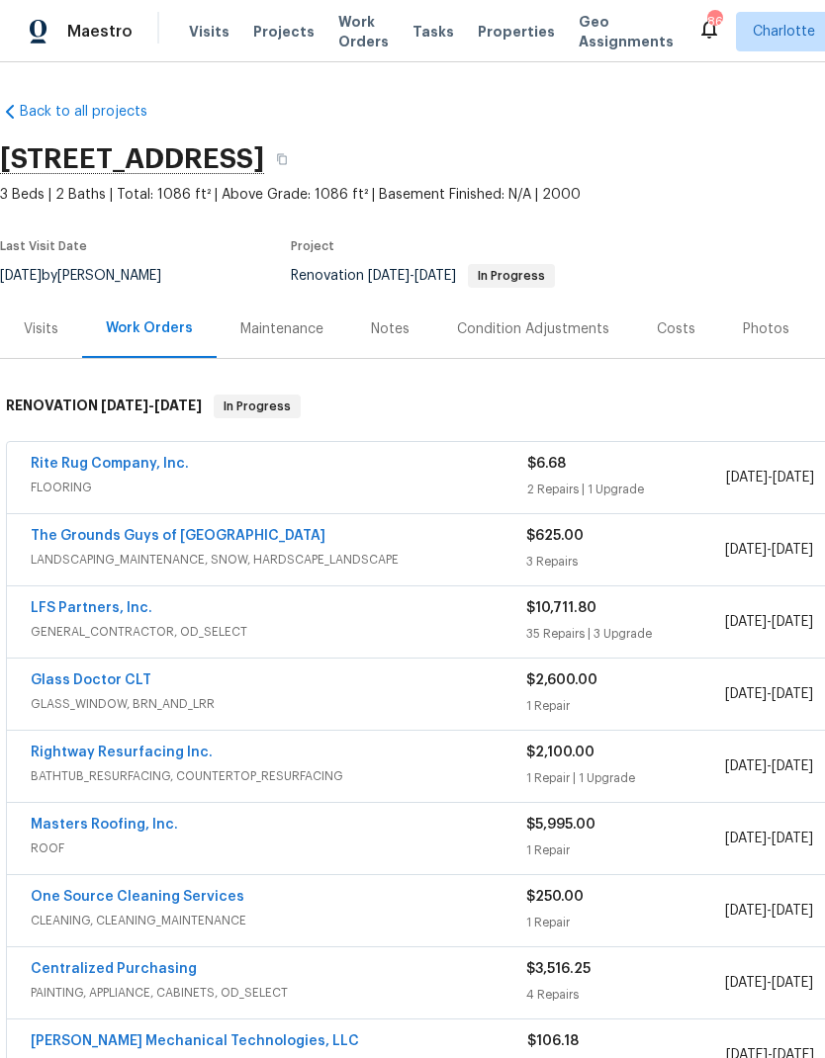
click at [34, 536] on link "The Grounds Guys of [GEOGRAPHIC_DATA]" at bounding box center [178, 536] width 295 height 14
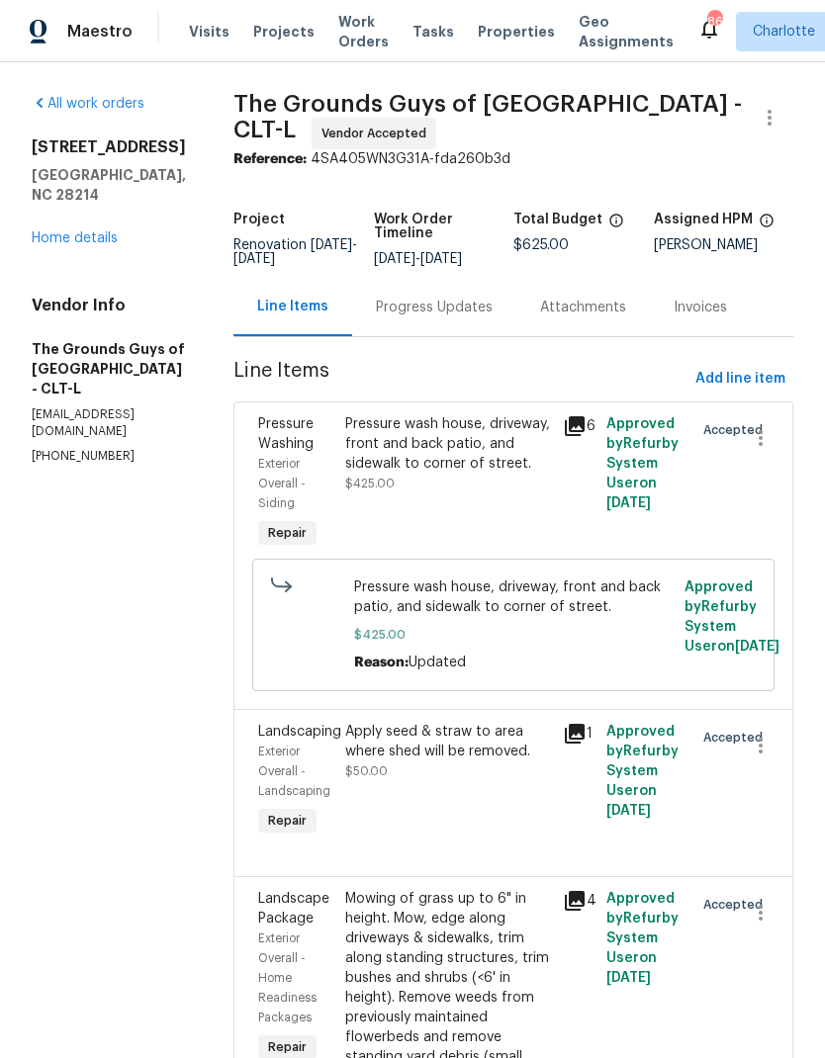
click at [464, 318] on div "Progress Updates" at bounding box center [434, 308] width 117 height 20
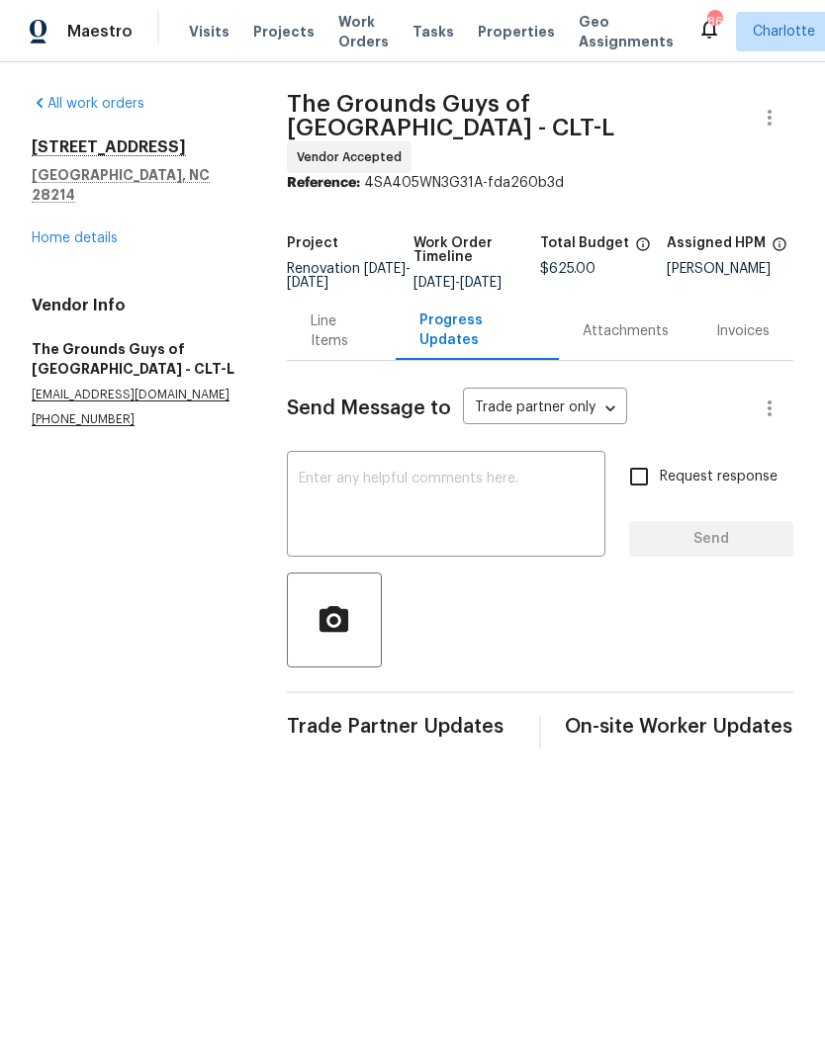
click at [554, 486] on textarea at bounding box center [447, 506] width 296 height 69
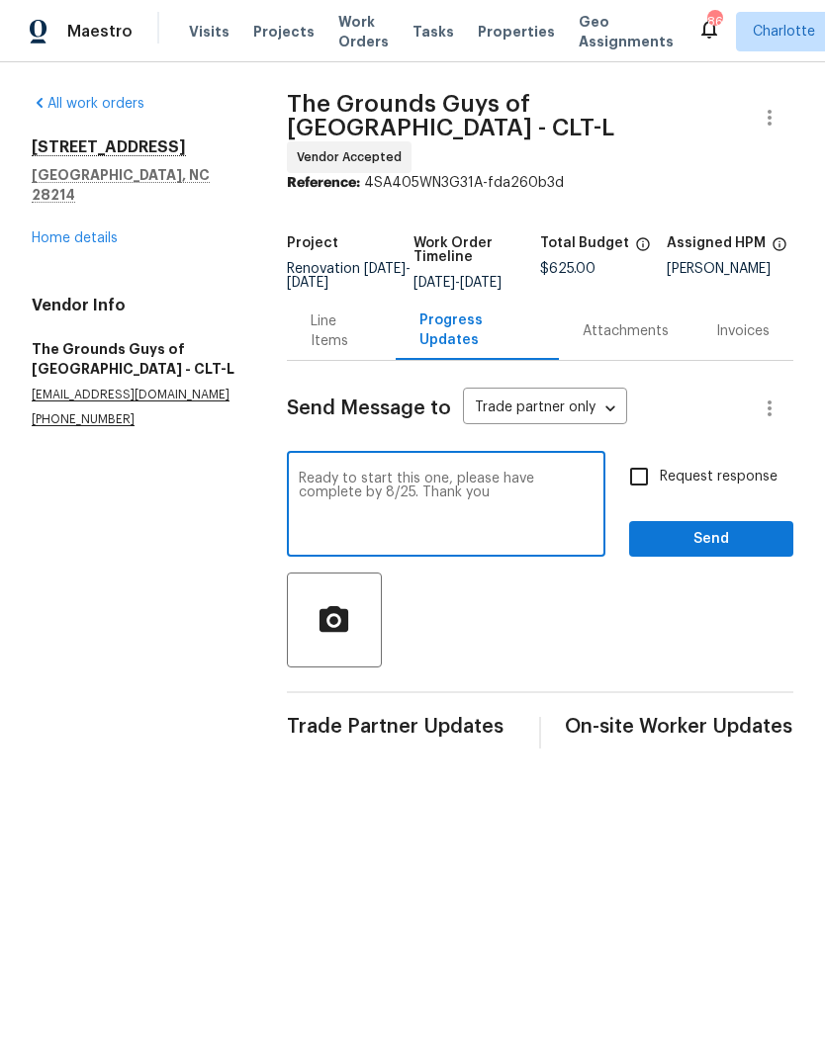
type textarea "Ready to start this one, please have complete by 8/25. Thank you"
click at [659, 469] on input "Request response" at bounding box center [639, 477] width 42 height 42
checkbox input "true"
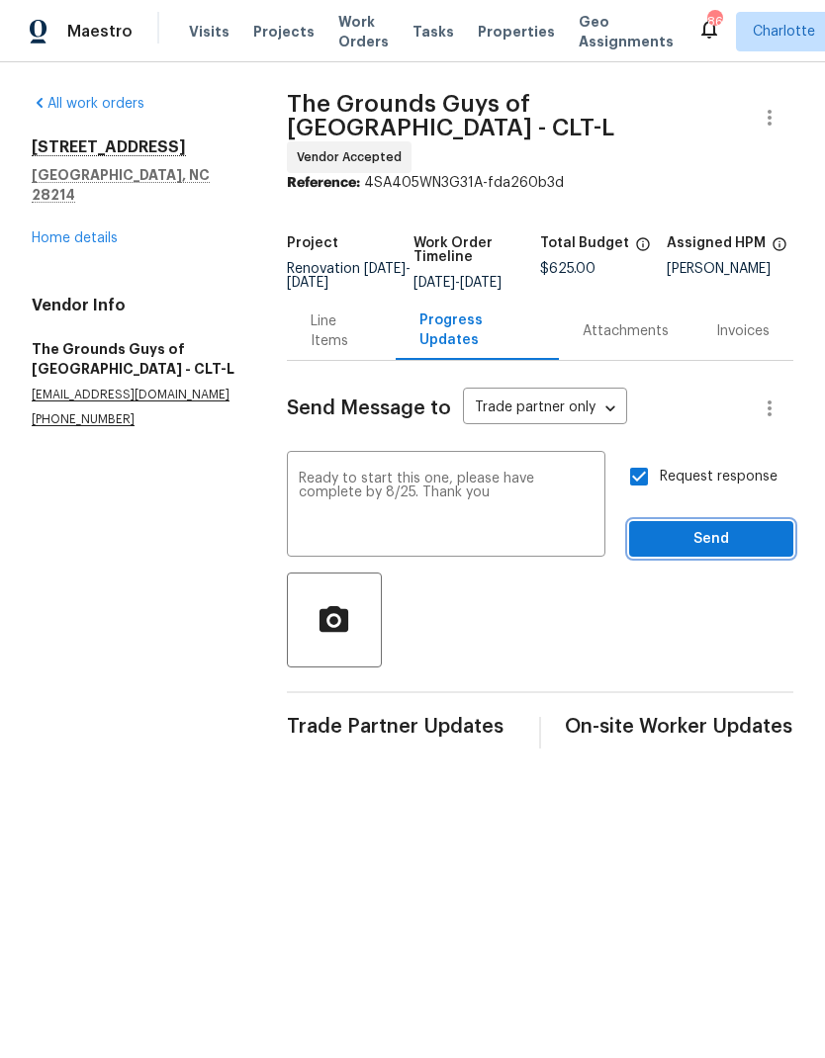
click at [726, 539] on span "Send" at bounding box center [711, 539] width 133 height 25
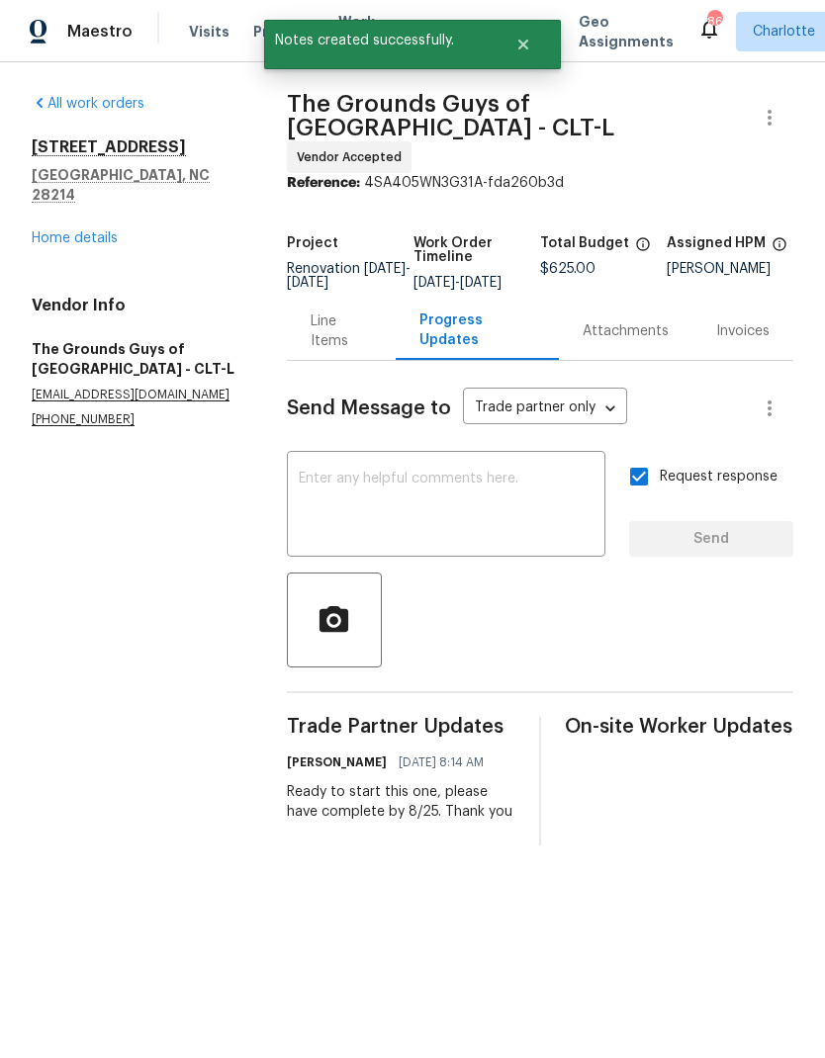
click at [553, 499] on textarea at bounding box center [447, 506] width 296 height 69
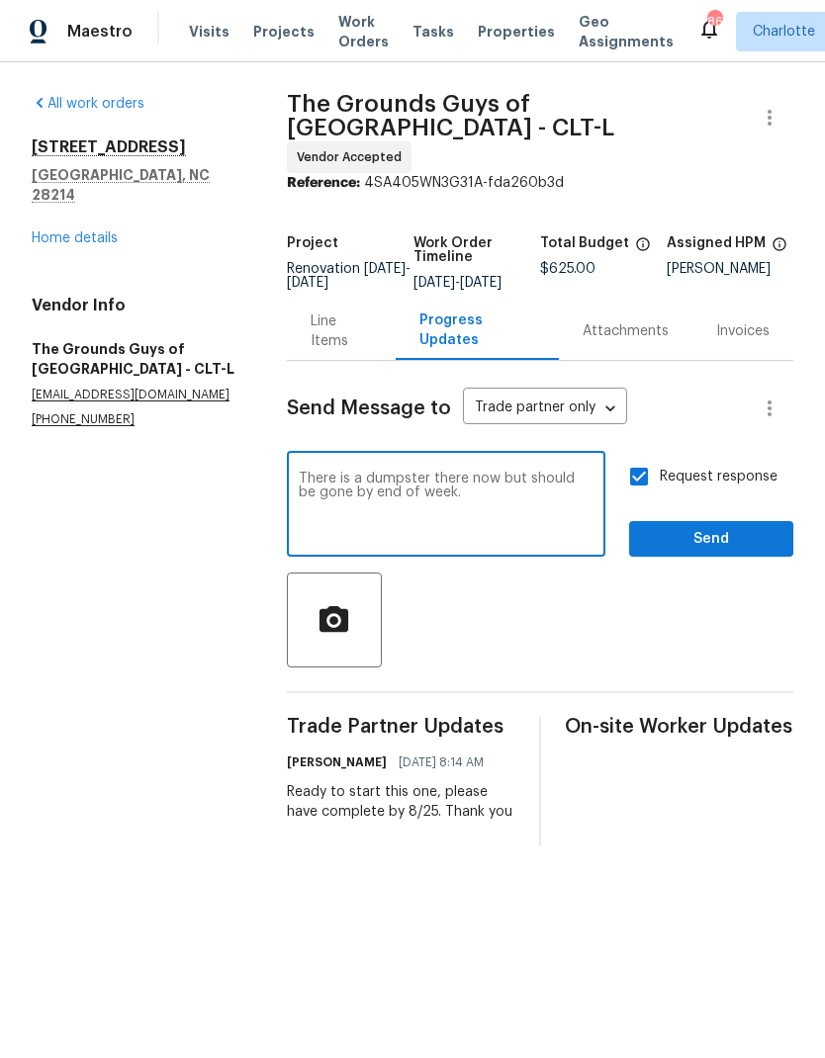
type textarea "There is a dumpster there now but should be gone by end of week."
click at [735, 521] on button "Send" at bounding box center [711, 539] width 164 height 37
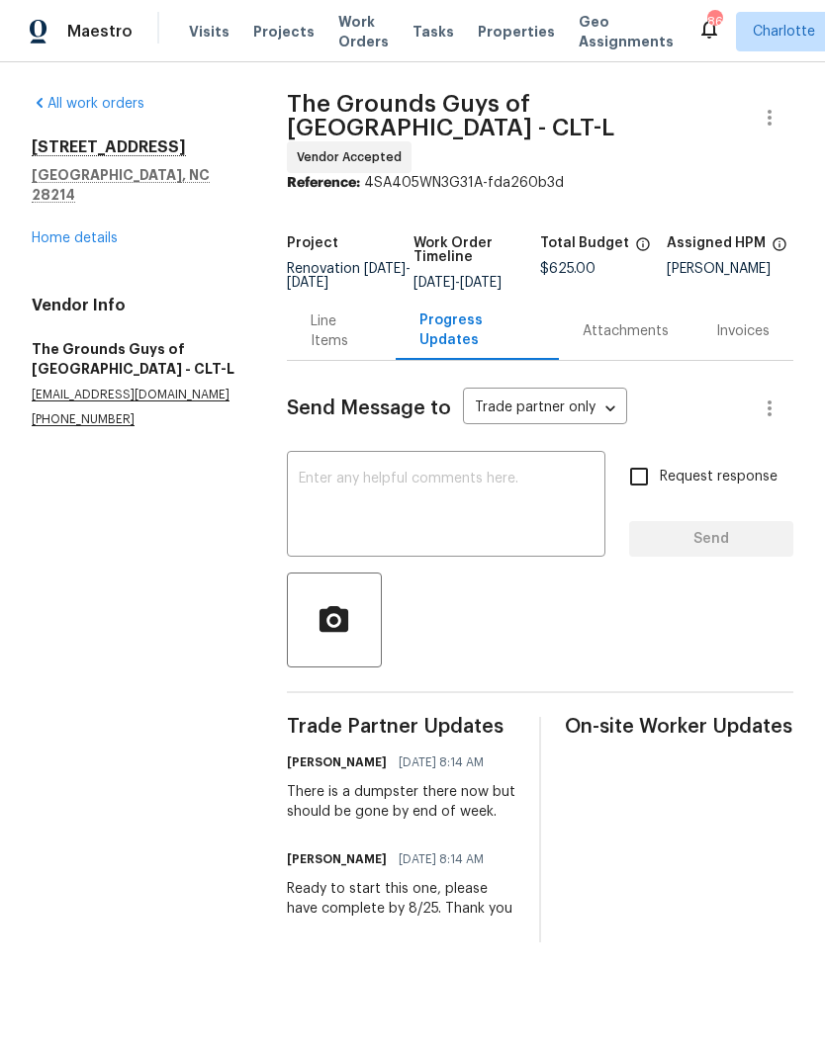
click at [47, 231] on link "Home details" at bounding box center [75, 238] width 86 height 14
